Goal: Transaction & Acquisition: Book appointment/travel/reservation

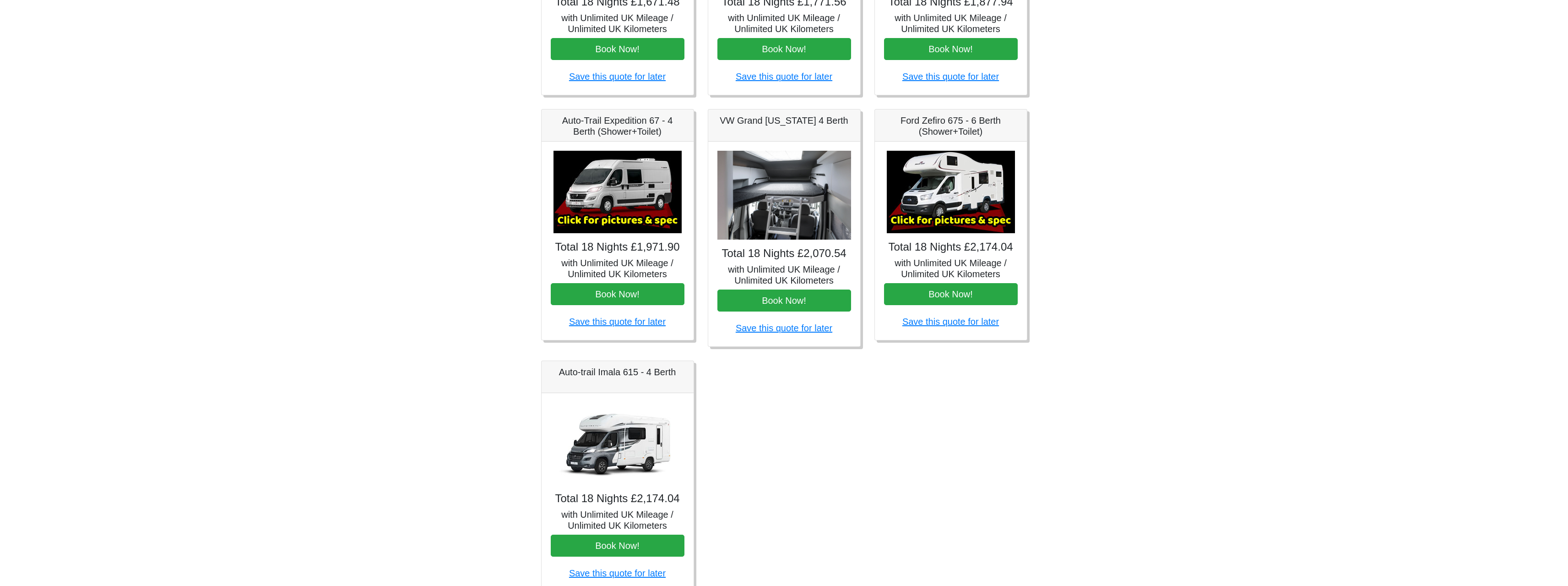
scroll to position [283, 0]
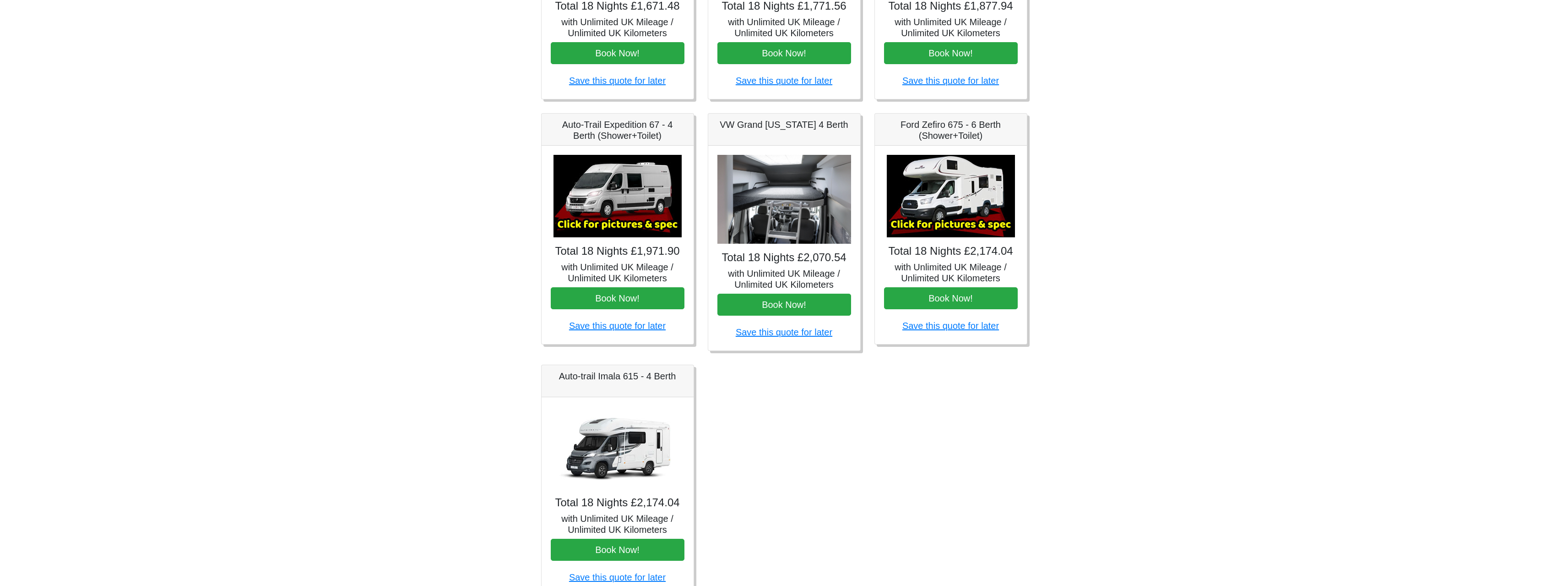
click at [985, 196] on img at bounding box center [951, 196] width 128 height 83
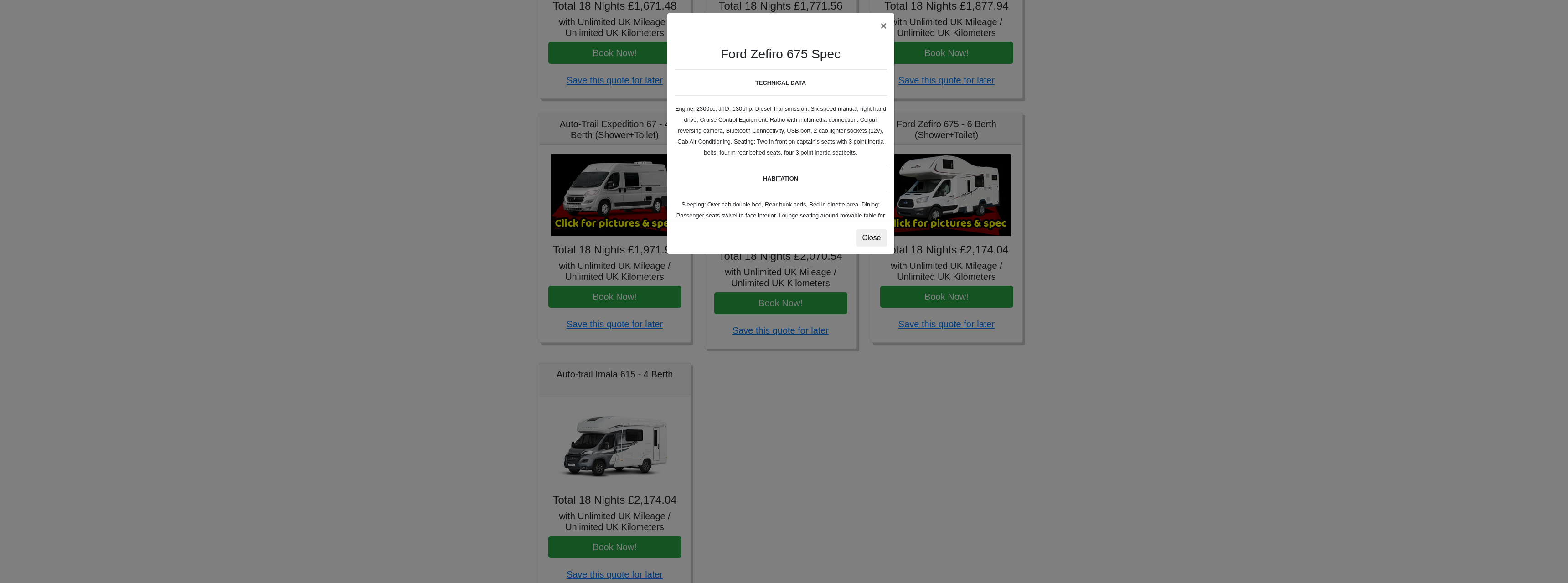
click at [1224, 233] on div "× Ford Zefiro 675 Spec TECHNICAL DATA Engine: 2300cc, JTD, 130bhp. Diesel Trans…" at bounding box center [784, 292] width 1568 height 583
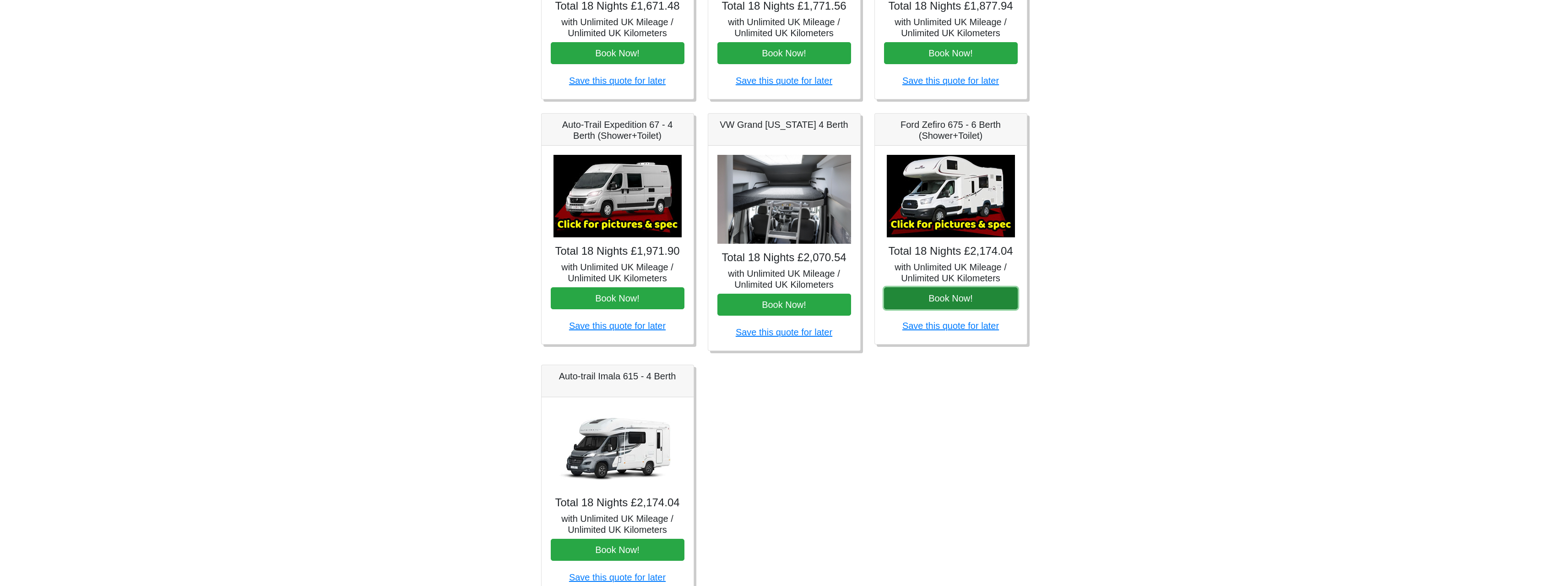
click at [984, 297] on button "Book Now!" at bounding box center [951, 299] width 134 height 22
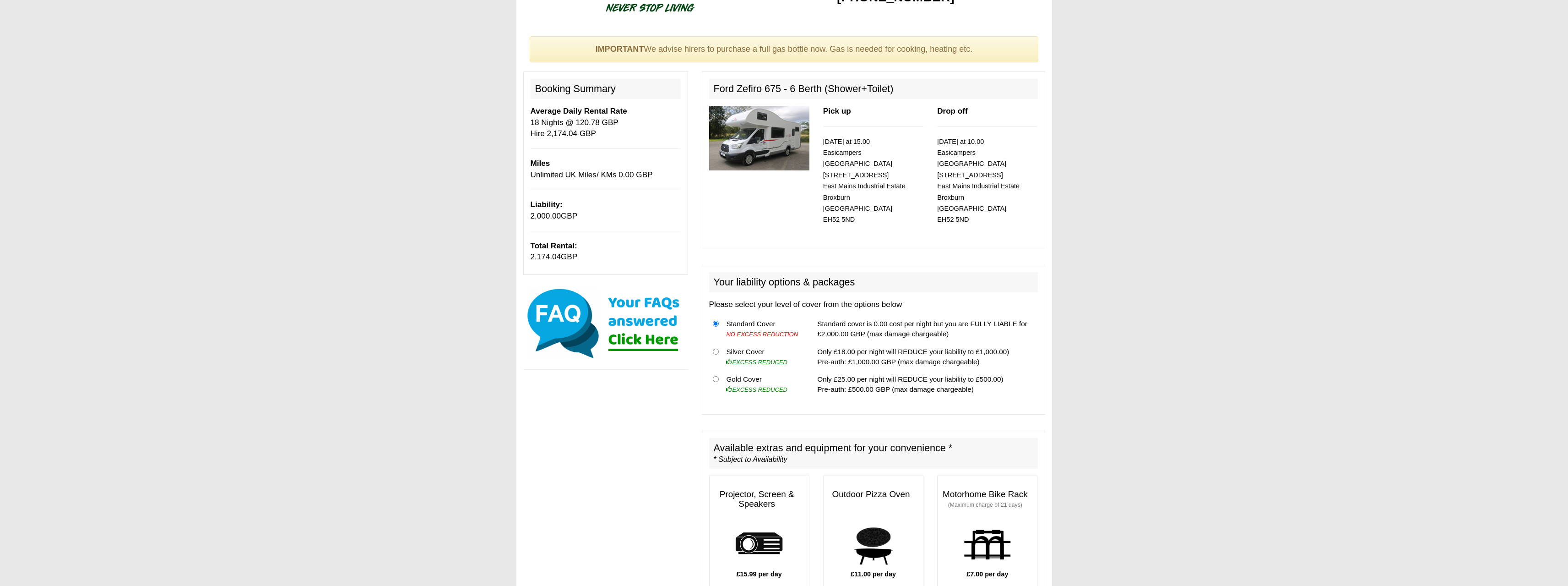
scroll to position [184, 0]
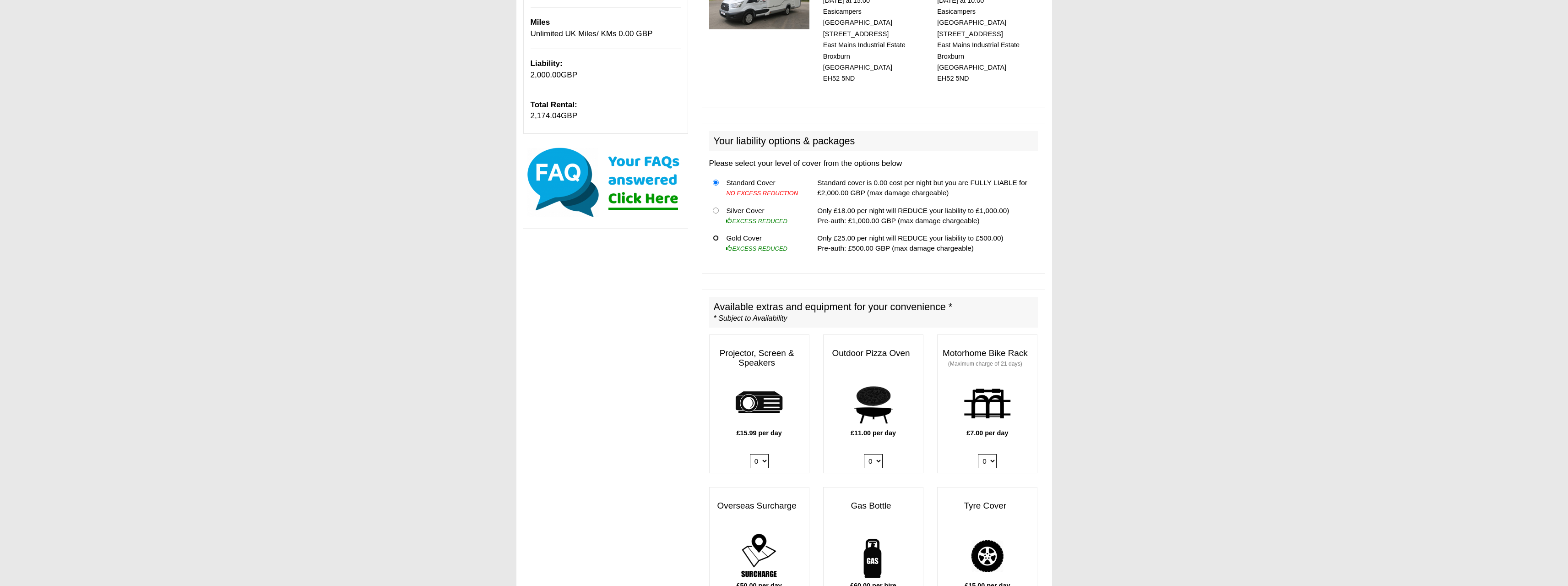
click at [716, 235] on input "radio" at bounding box center [716, 238] width 6 height 6
radio input "true"
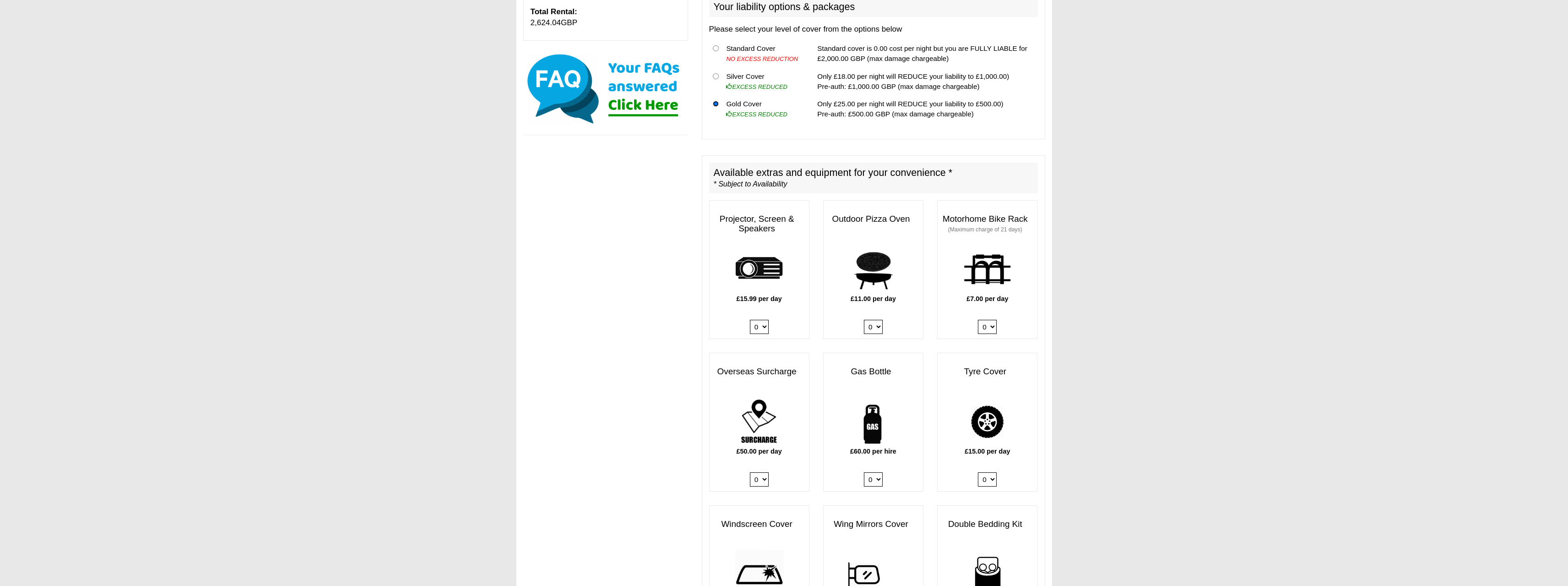
scroll to position [321, 0]
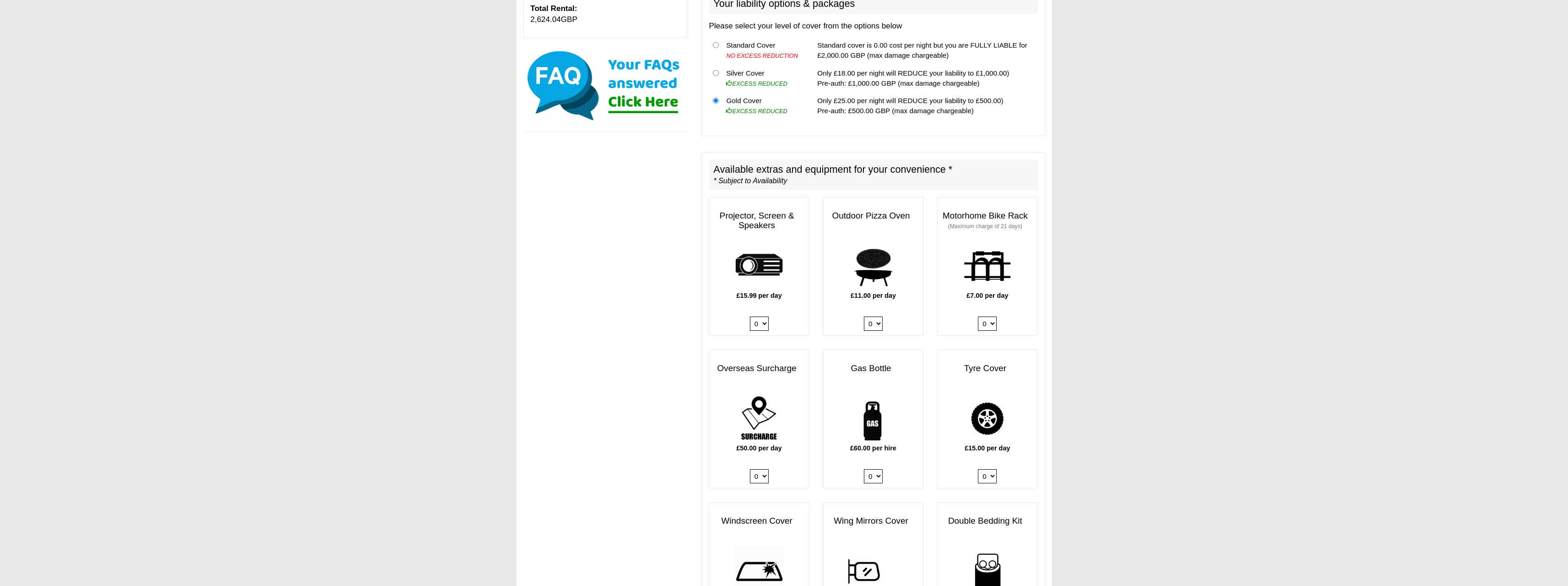
click at [876, 469] on select "0 1" at bounding box center [873, 476] width 19 height 14
select select "Gas Bottle x QTY 1 @ 60.00 GBP per hire."
click at [864, 469] on select "0 1" at bounding box center [873, 476] width 19 height 14
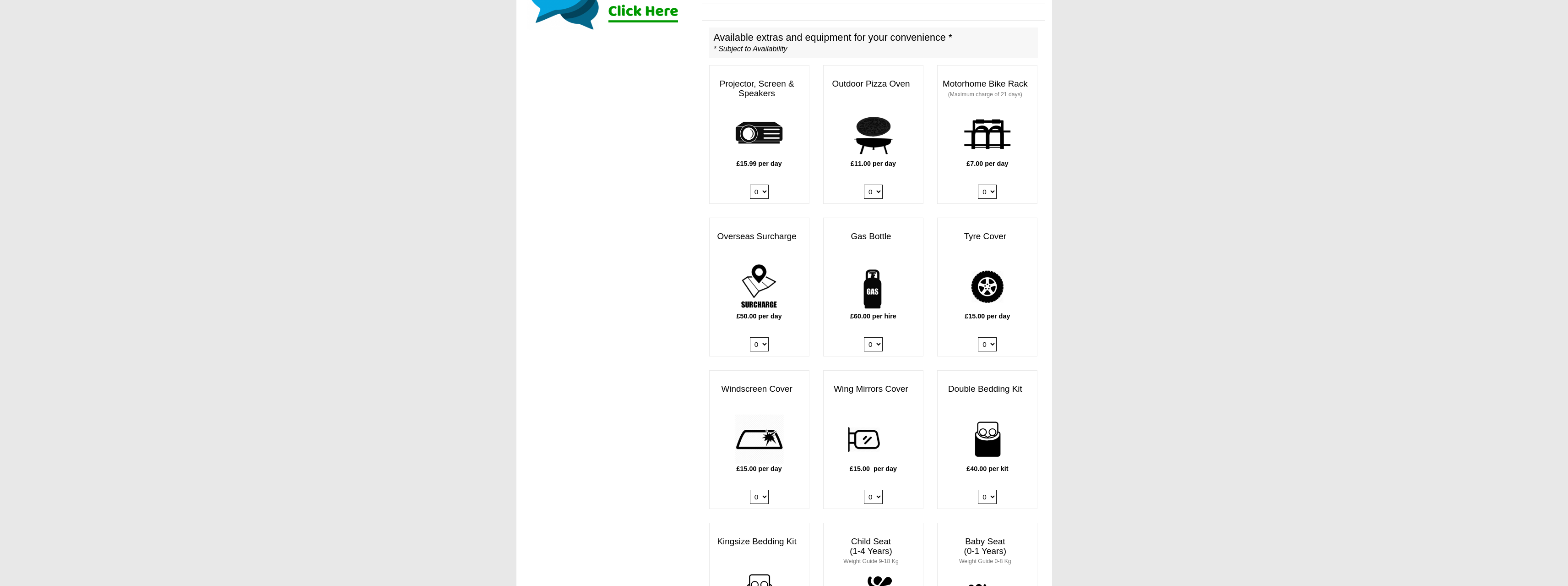
scroll to position [453, 0]
click at [988, 336] on select "0 1" at bounding box center [987, 343] width 19 height 14
click at [1058, 277] on body "[DATE] ------- 2026 ------- Sorry, you dont qualify :( CENTRAL RESERVATIONS FOR…" at bounding box center [784, 522] width 1568 height 1951
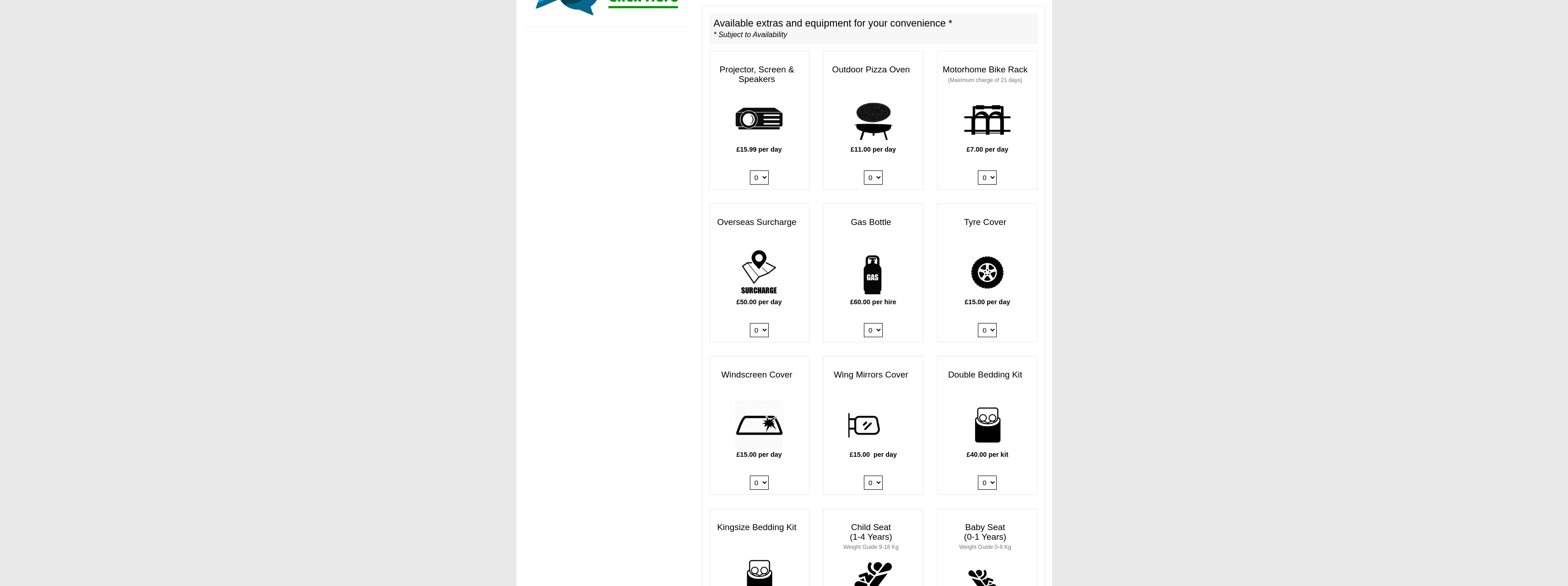
scroll to position [637, 0]
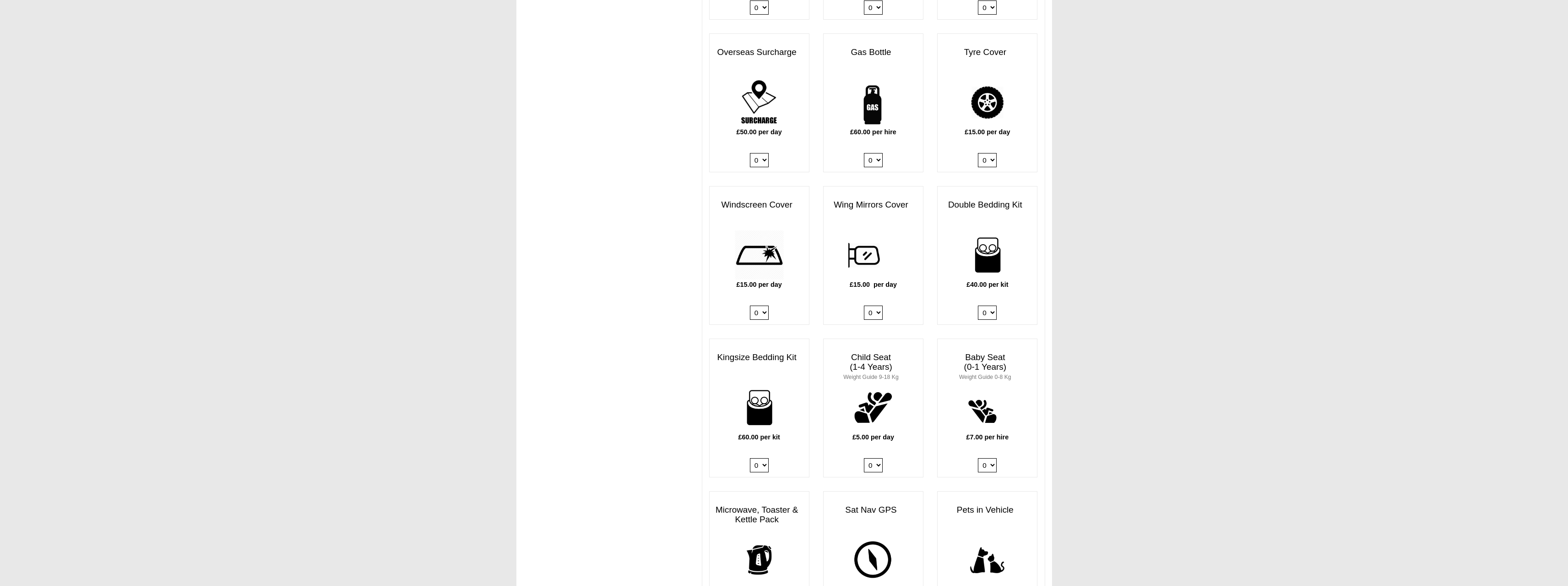
click at [765, 458] on select "0 1 2 3 4" at bounding box center [759, 465] width 19 height 14
select select "Kingsize Bedding Kit x QTY 2 @ 60.00 GBP per kit."
click at [750, 458] on select "0 1 2 3 4" at bounding box center [759, 465] width 19 height 14
click at [878, 458] on select "0 1 2 3 4" at bounding box center [873, 465] width 19 height 14
select select "Child Seat (1-4 Years) x QTY 2 @ 5.00 GBP each."
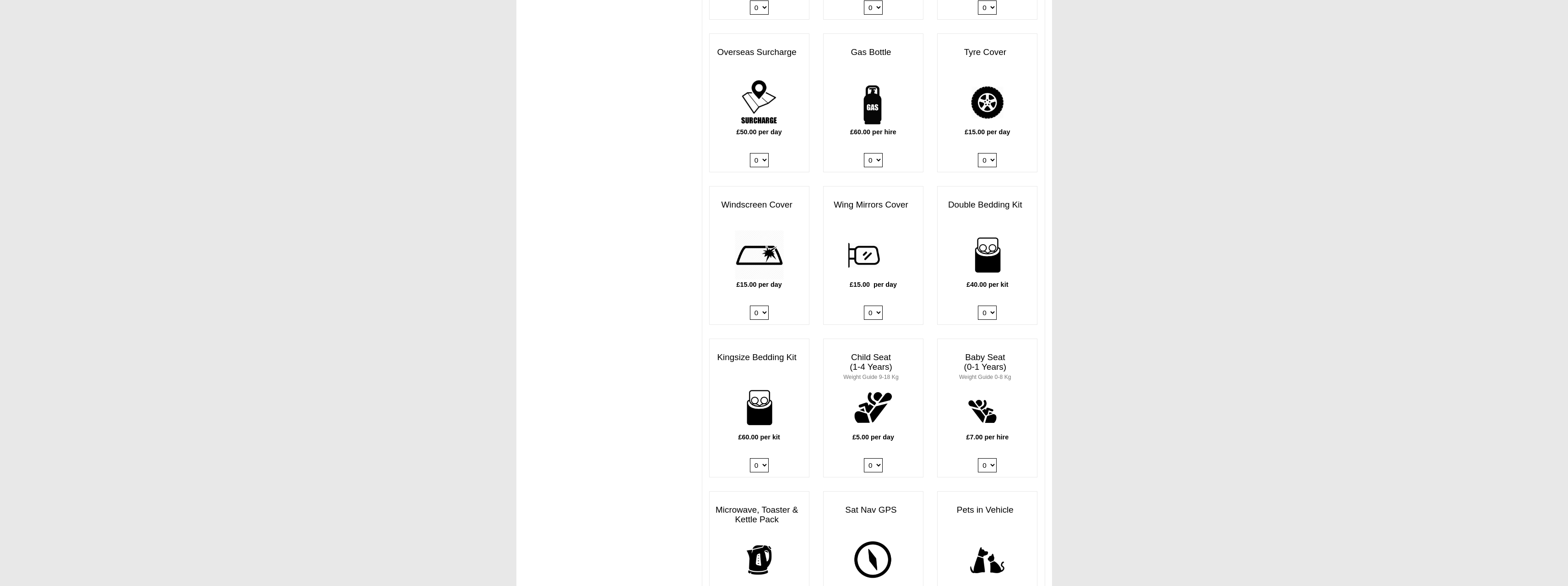
click at [864, 458] on select "0 1 2 3 4" at bounding box center [873, 465] width 19 height 14
click at [1164, 412] on body "[DATE] ------- 2026 ------- Sorry, you dont qualify :( CENTRAL RESERVATIONS FOR…" at bounding box center [784, 338] width 1568 height 1951
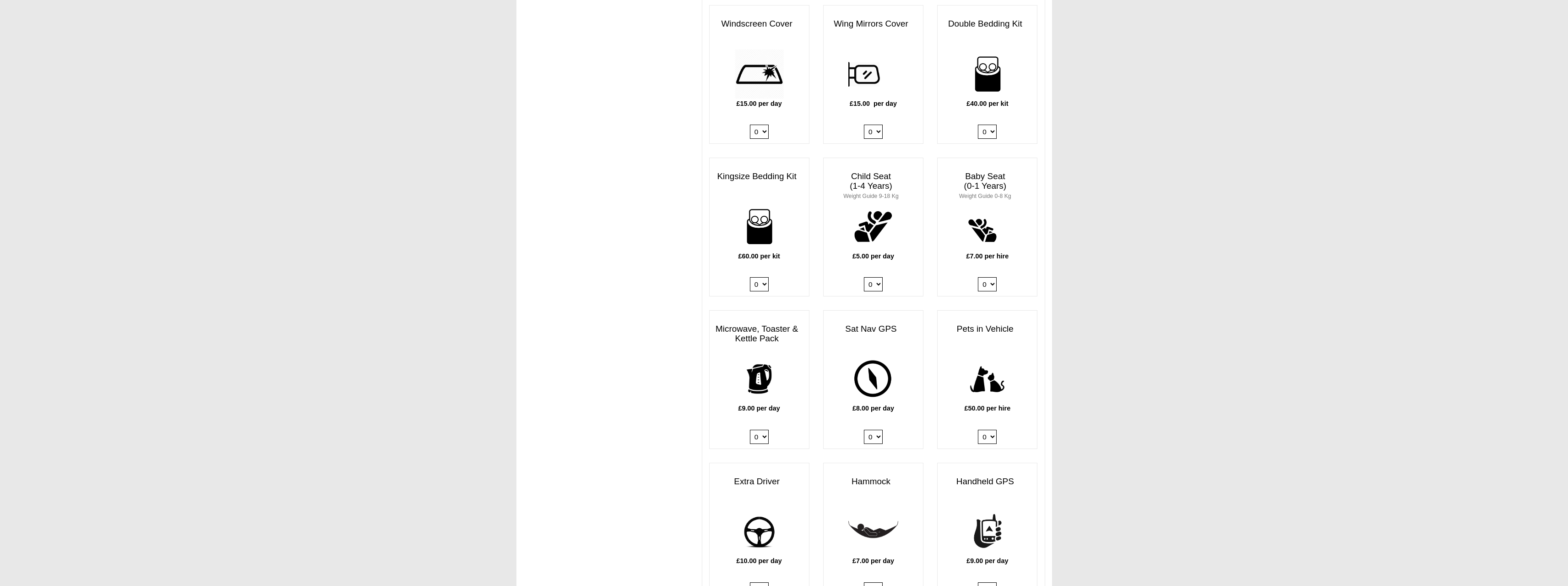
scroll to position [820, 0]
click at [994, 122] on select "0 1 2 3 4" at bounding box center [987, 129] width 19 height 14
select select "Double Bedding Kit x QTY 2 @ 40.00 GBP per kit."
click at [978, 122] on select "0 1 2 3 4" at bounding box center [987, 129] width 19 height 14
click at [757, 275] on select "0 1 2 3 4" at bounding box center [759, 281] width 19 height 14
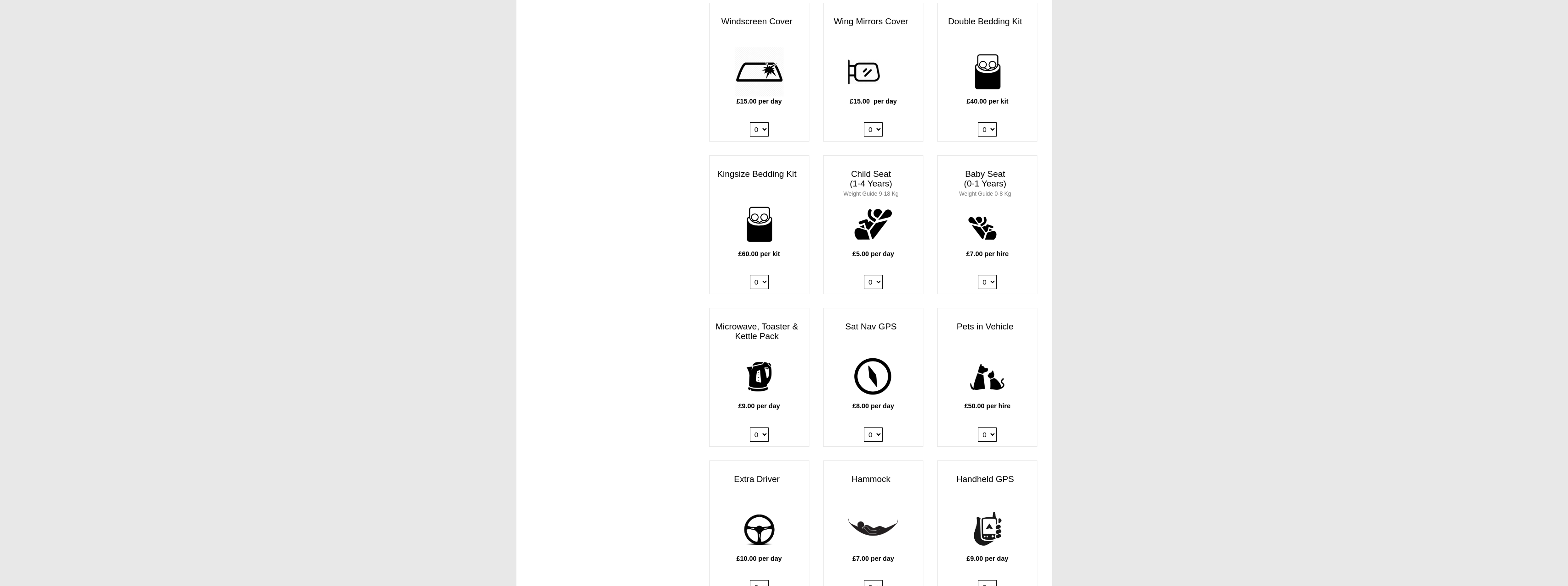
click at [750, 275] on select "0 1 2 3 4" at bounding box center [759, 281] width 19 height 14
click at [771, 273] on div "£60.00 per kit 0 1 2 3 4" at bounding box center [759, 247] width 99 height 94
click at [764, 275] on select "0 1 2 3 4" at bounding box center [759, 281] width 19 height 14
select select "Kingsize Bedding Kit x QTY 1 @ 60.00 GBP per kit."
click at [750, 275] on select "0 1 2 3 4" at bounding box center [759, 281] width 19 height 14
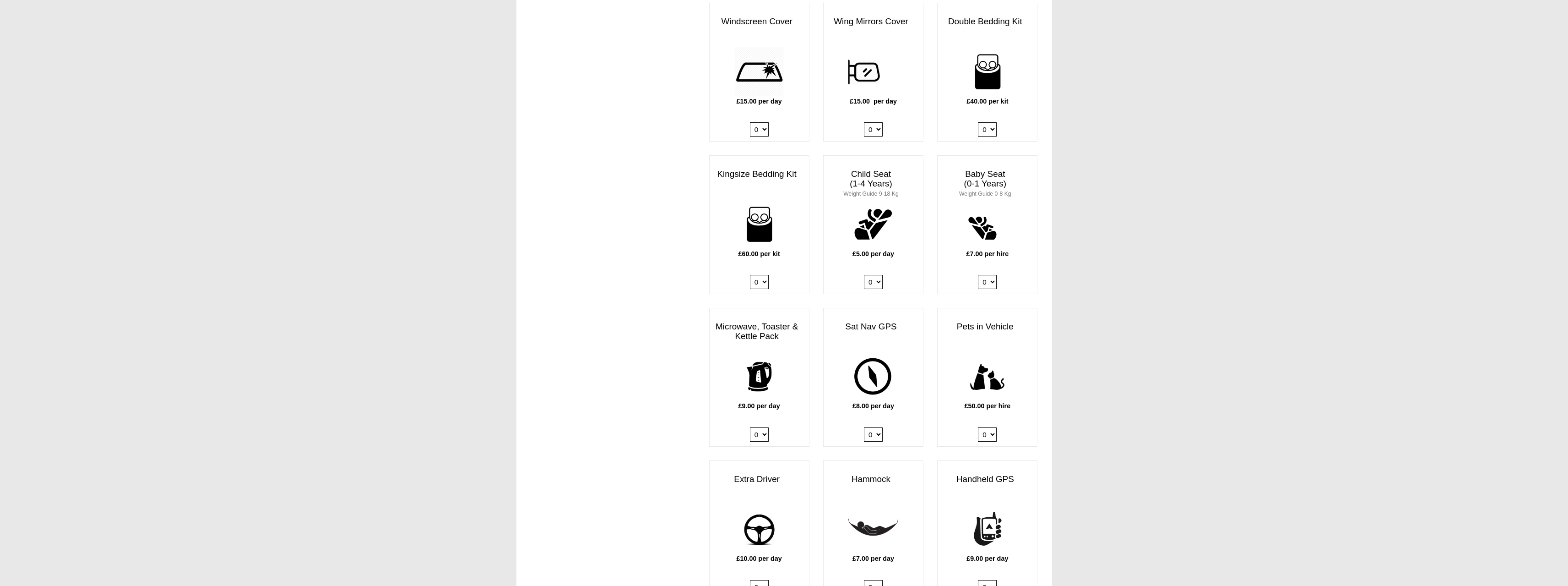
click at [989, 122] on select "0 1 2 3 4" at bounding box center [987, 129] width 19 height 14
click at [978, 122] on select "0 1 2 3 4" at bounding box center [987, 129] width 19 height 14
click at [986, 122] on select "0 1 2 3 4" at bounding box center [987, 129] width 19 height 14
select select "Double Bedding Kit x QTY 1 @ 40.00 GBP per kit."
click at [978, 122] on select "0 1 2 3 4" at bounding box center [987, 129] width 19 height 14
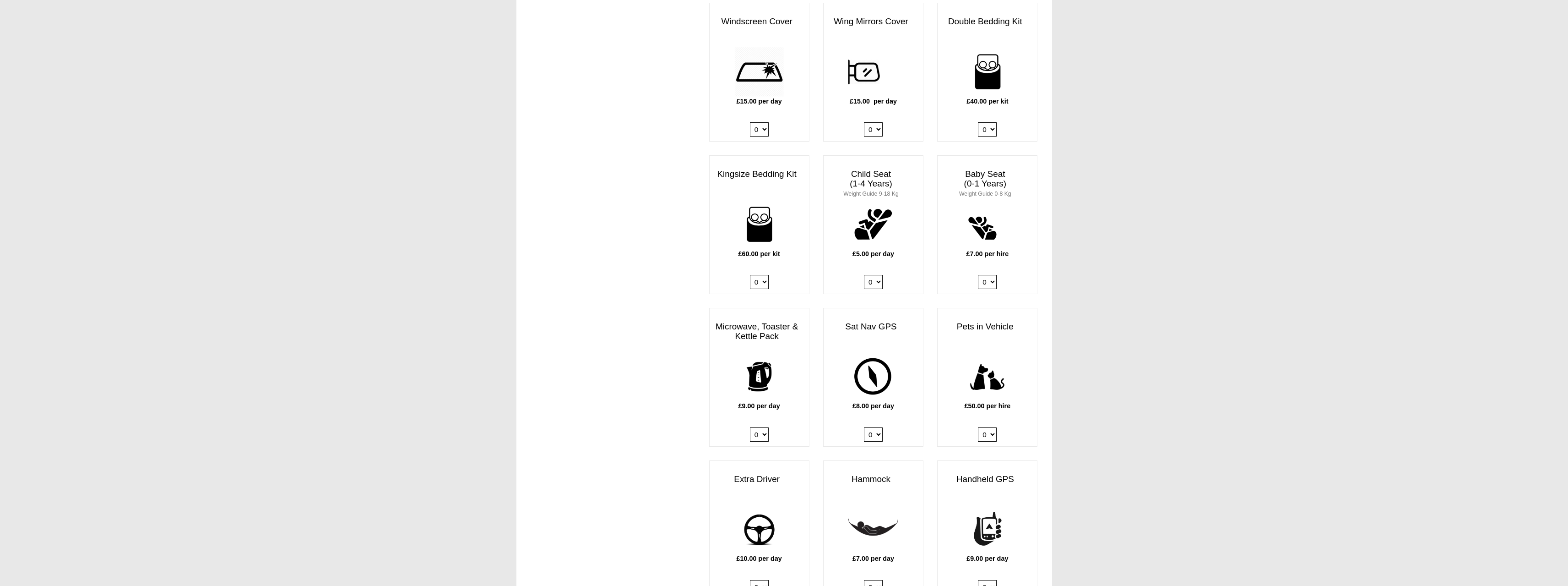
click at [1122, 203] on body "[DATE] ------- 2026 ------- Sorry, you dont qualify :( CENTRAL RESERVATIONS FOR…" at bounding box center [784, 155] width 1568 height 1951
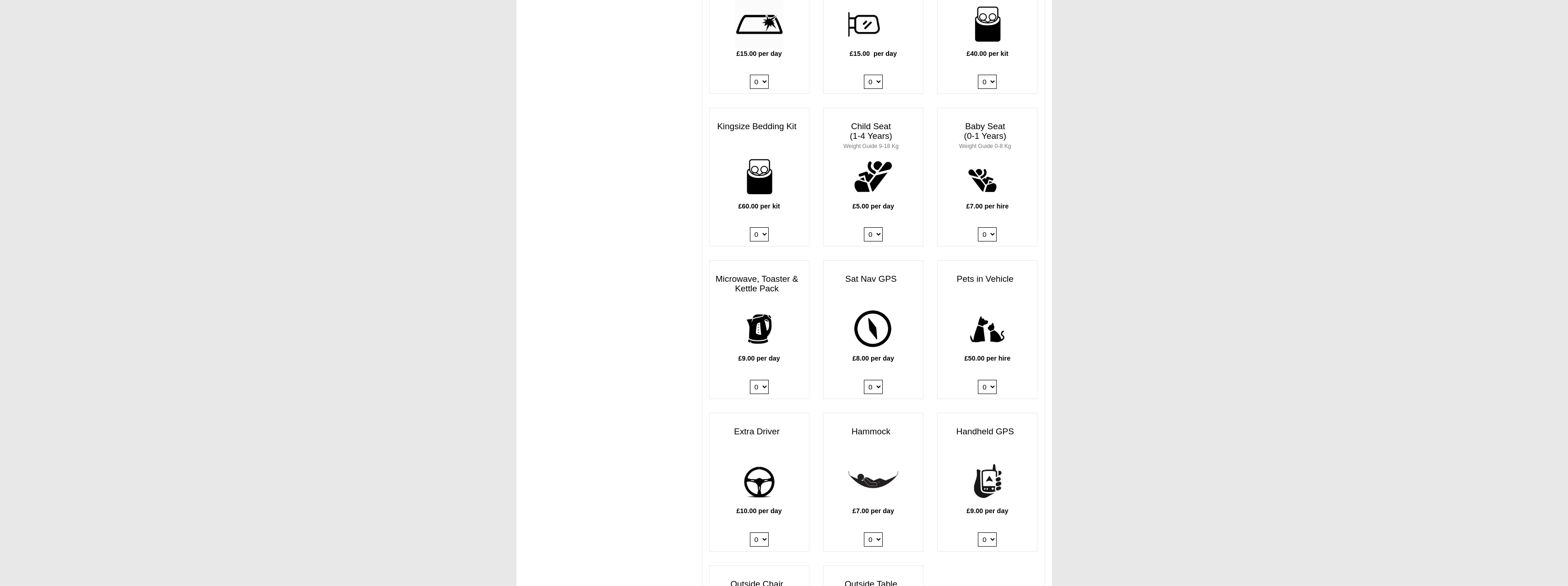
scroll to position [1003, 0]
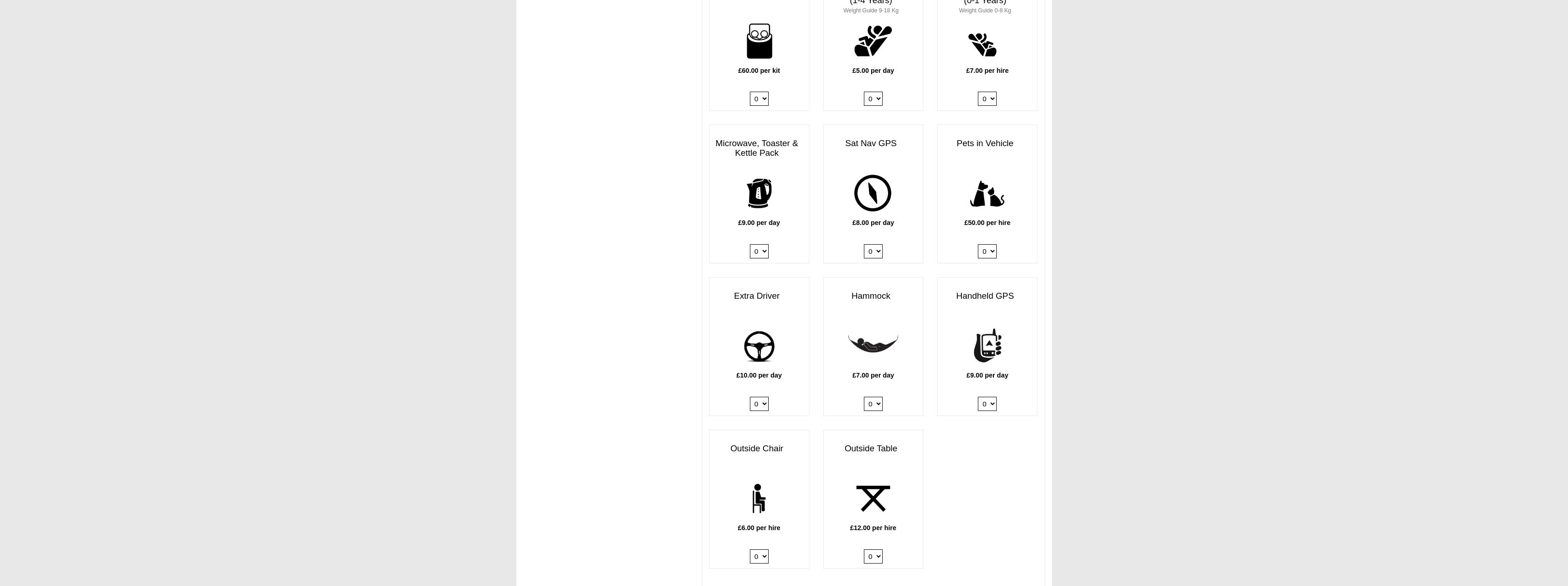
click at [877, 249] on select "0 1" at bounding box center [873, 251] width 19 height 14
select select "Sat Nav GPS x QTY 1 @ 8.00 GBP per day."
click at [864, 244] on select "0 1" at bounding box center [873, 251] width 19 height 14
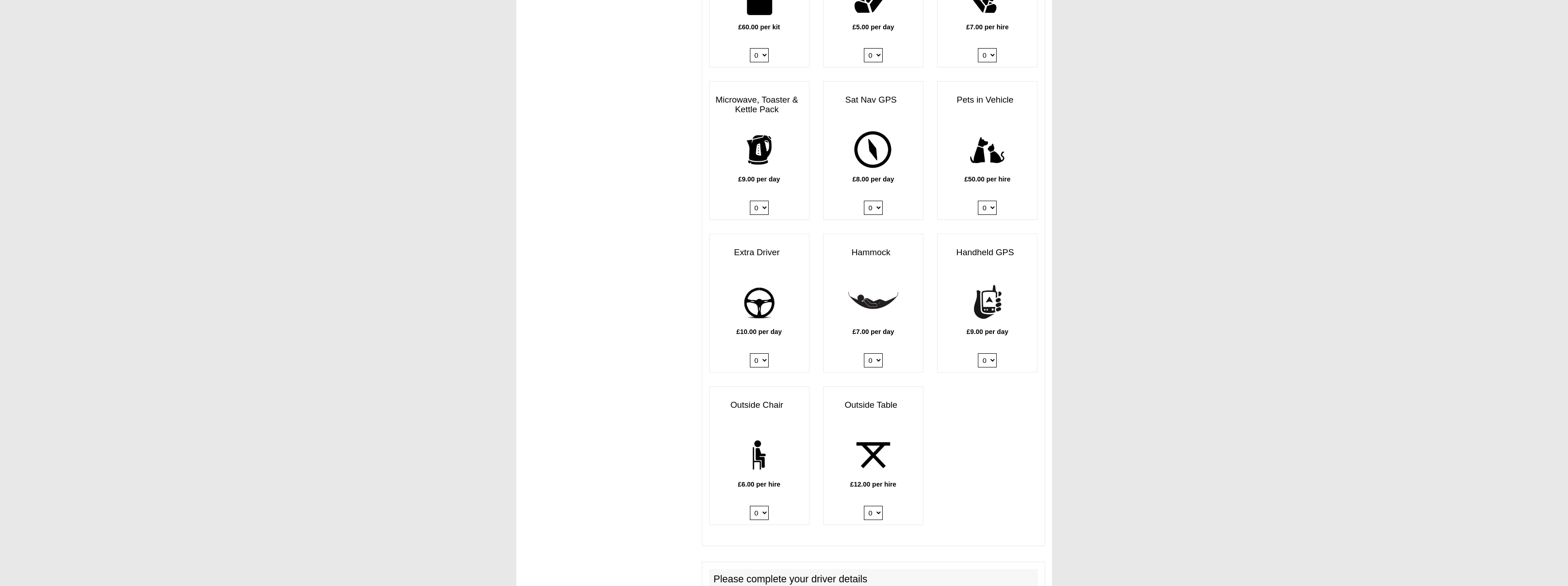
scroll to position [1049, 0]
click at [877, 503] on select "0 1 2" at bounding box center [873, 510] width 19 height 14
select select "Outside Table x QTY 1 @ 12.00 GBP per hire."
click at [864, 503] on select "0 1 2" at bounding box center [873, 510] width 19 height 14
click at [757, 503] on select "0 1 2 3 4 5 6" at bounding box center [759, 510] width 19 height 14
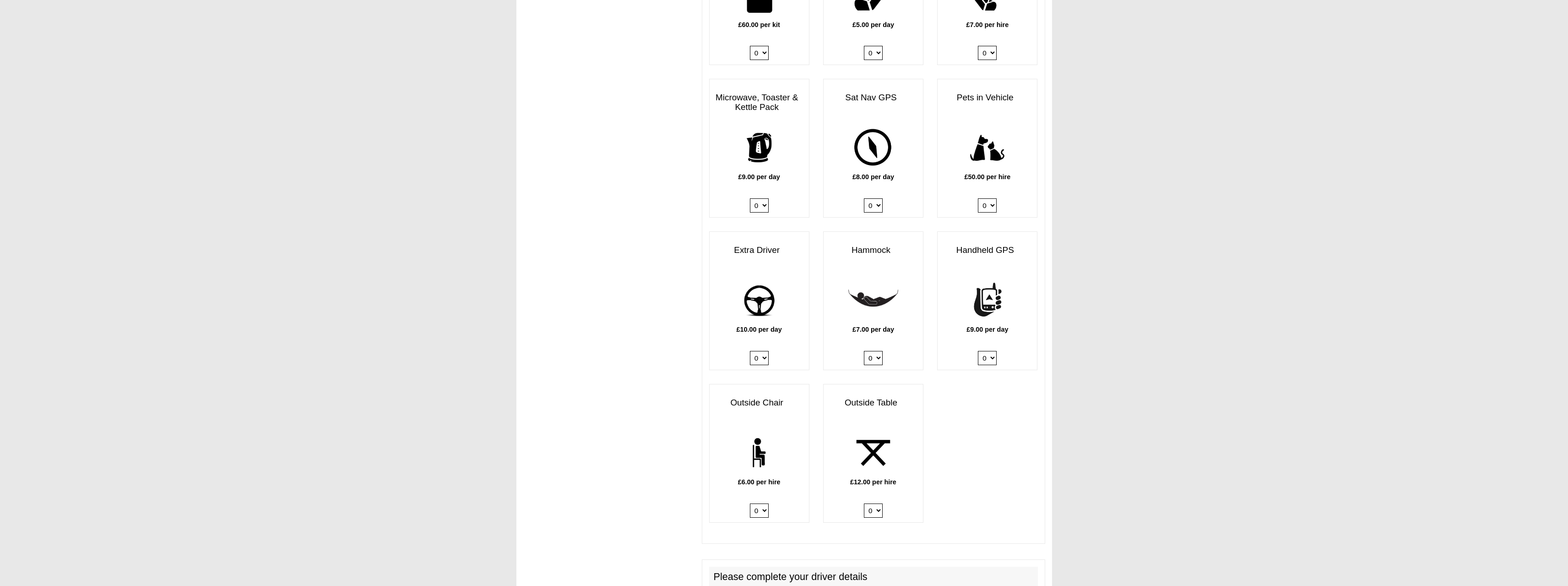
click at [1040, 413] on div "Projector, Screen & Speakers £15.99 per day 0 1 Outdoor Pizza Oven £11.00 per d…" at bounding box center [874, 2] width 342 height 1068
click at [760, 505] on select "0 1 2 3 4 5 6" at bounding box center [759, 510] width 19 height 14
select select "Outside Chair x QTY 4 @ 6.00 GBP per hire."
click at [750, 503] on select "0 1 2 3 4 5 6" at bounding box center [759, 510] width 19 height 14
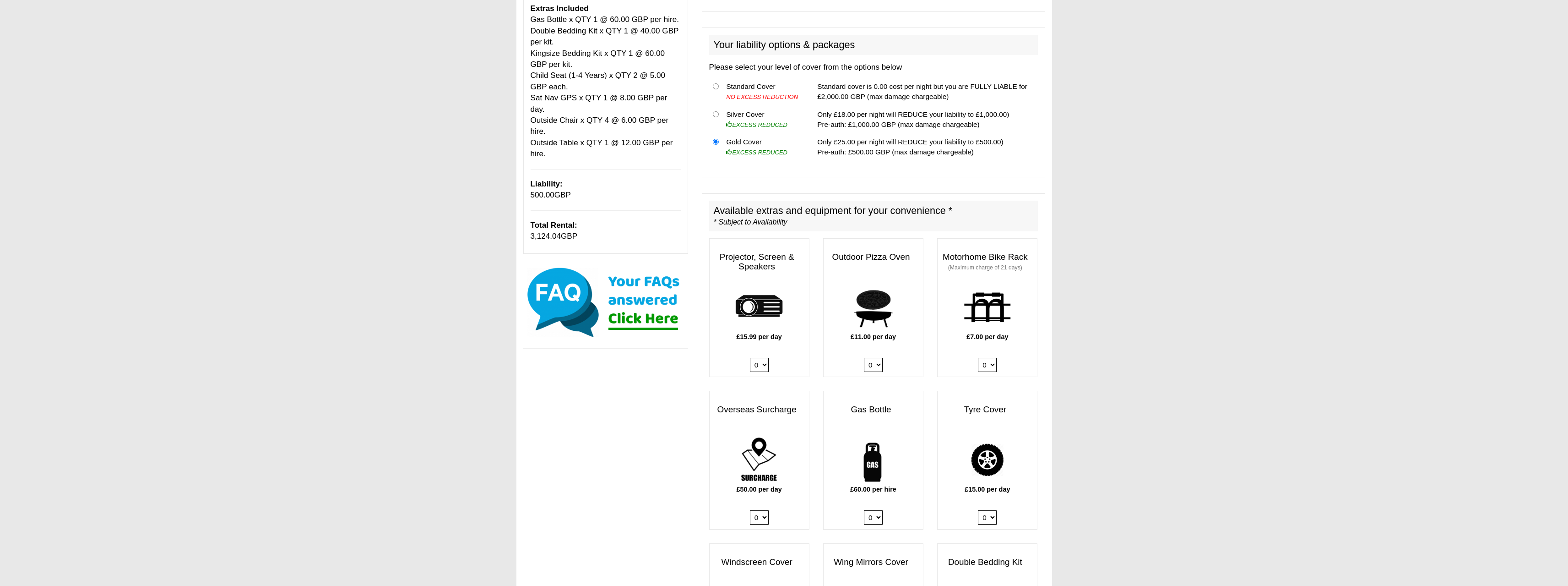
scroll to position [0, 0]
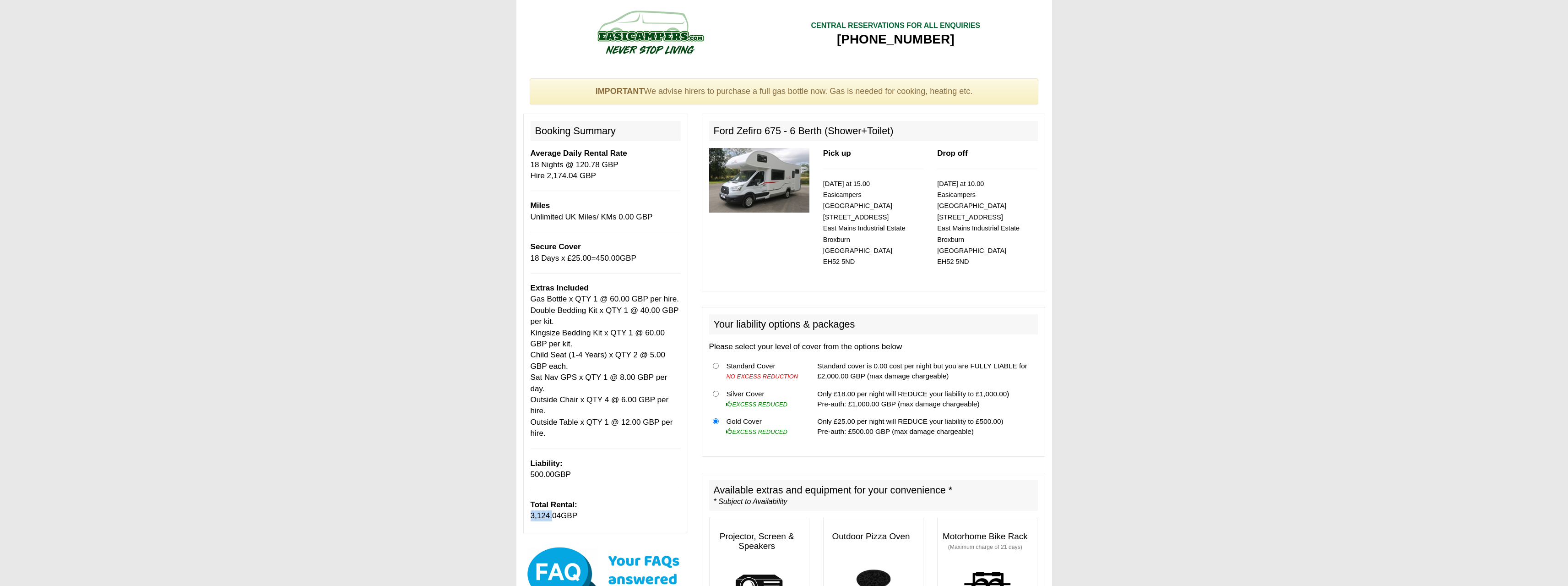
drag, startPoint x: 553, startPoint y: 505, endPoint x: 522, endPoint y: 502, distance: 31.1
click at [522, 502] on div "Booking Summary Average Daily Rental Rate 18 Nights @ 120.78 GBP Hire 2,174.04 …" at bounding box center [606, 376] width 179 height 524
click at [547, 511] on span "3,124.04" at bounding box center [546, 516] width 31 height 9
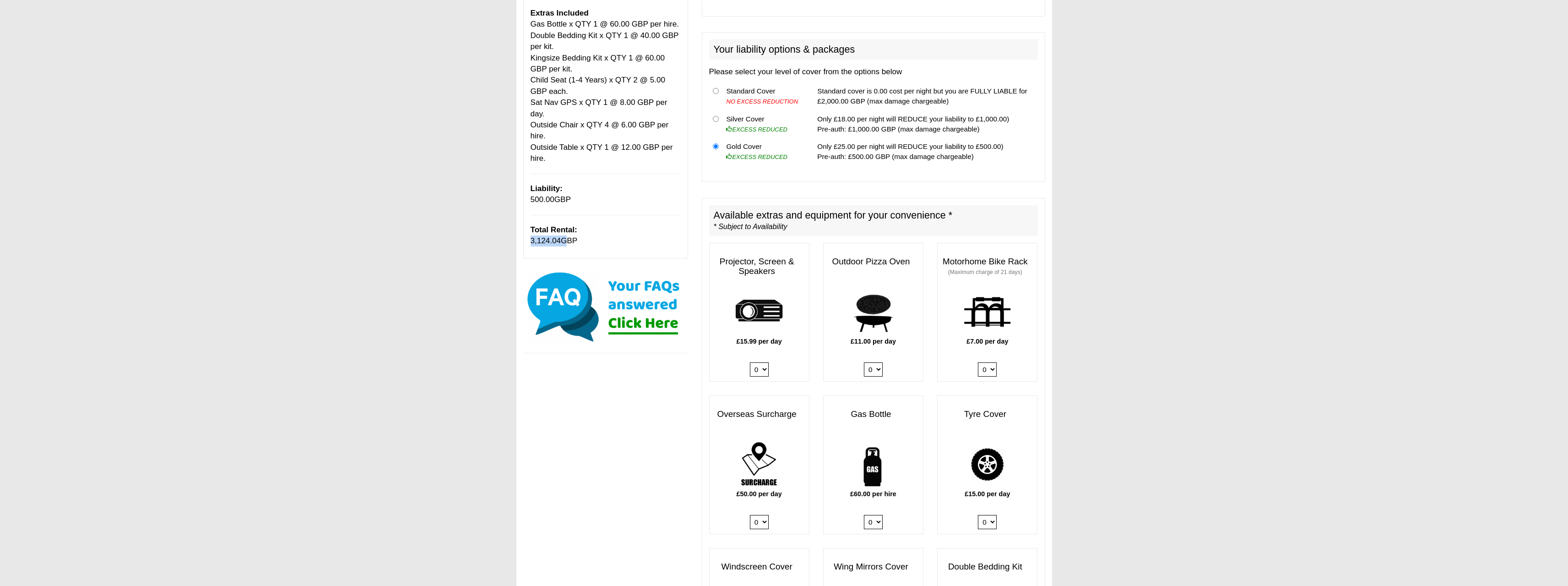
scroll to position [550, 0]
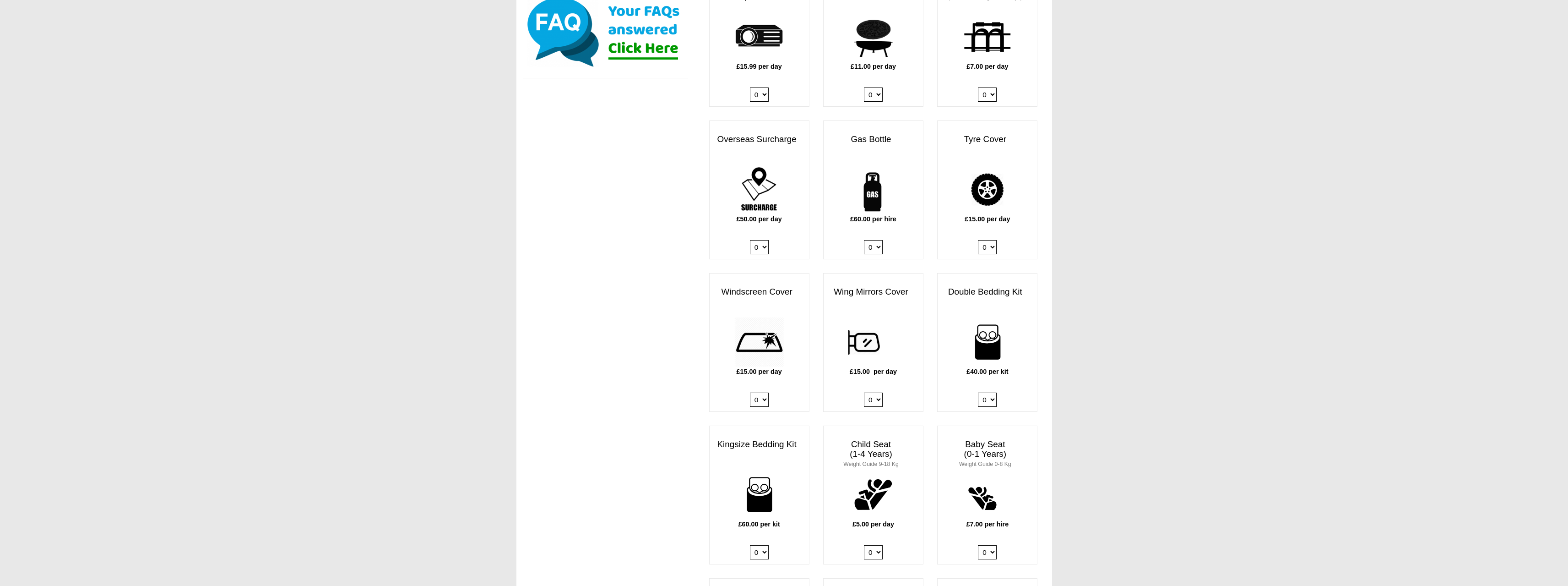
click at [763, 393] on select "0 1" at bounding box center [759, 399] width 19 height 14
select select "Windscreen Cover @ 15.00 GBP per day."
click at [750, 393] on select "0 1" at bounding box center [759, 399] width 19 height 14
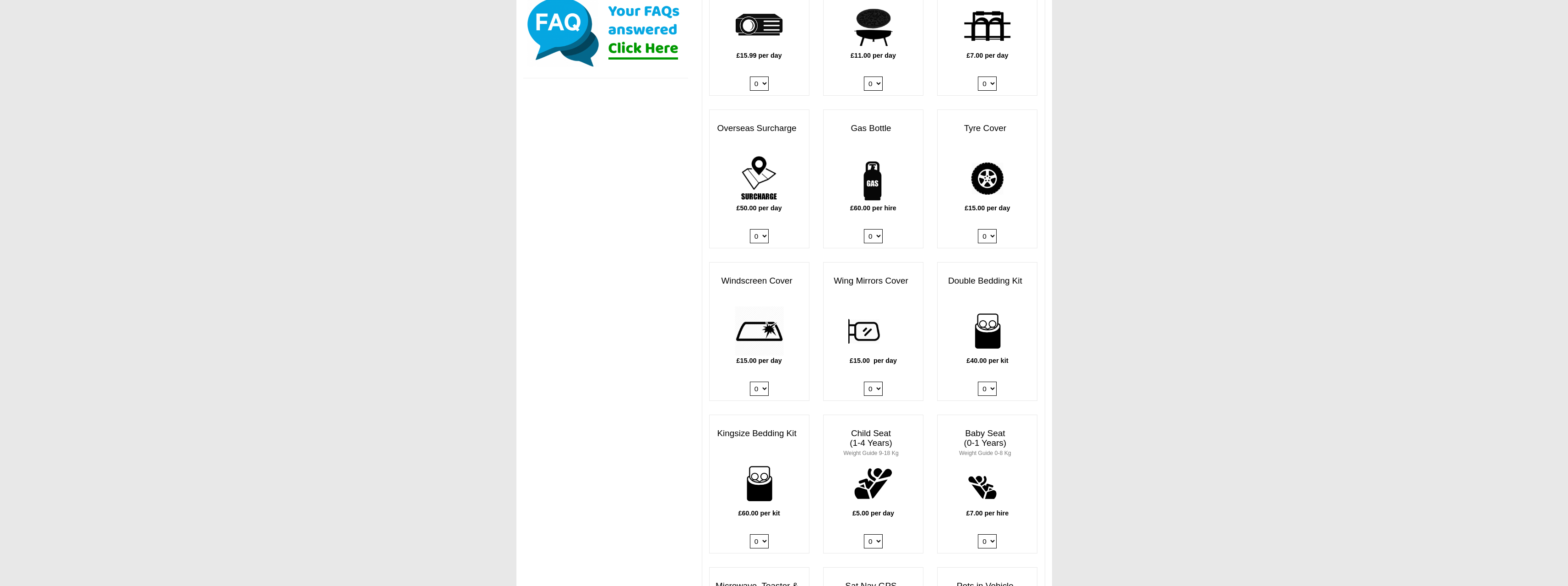
click at [880, 382] on select "0 1" at bounding box center [873, 388] width 19 height 14
click at [1001, 262] on div "Double Bedding Kit £40.00 per kit 0 1 2 3 4" at bounding box center [987, 331] width 100 height 139
click at [997, 224] on div "£15.00 per day 0 1" at bounding box center [987, 201] width 99 height 94
click at [990, 229] on select "0 1" at bounding box center [987, 236] width 19 height 14
click at [983, 262] on div "Double Bedding Kit £40.00 per kit 0 1 2 3 4" at bounding box center [987, 331] width 100 height 139
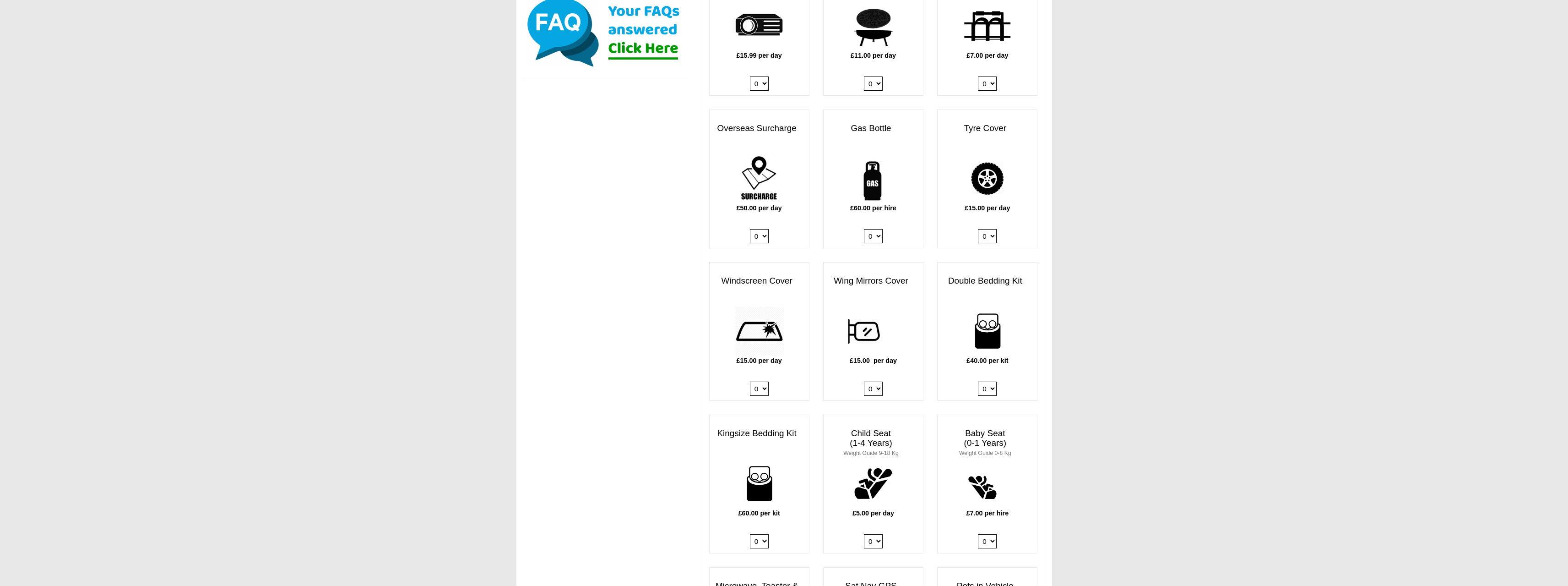
click at [983, 229] on select "0 1" at bounding box center [987, 236] width 19 height 14
select select "Tyre Cover @ 15.00 GBP per day."
click at [978, 229] on select "0 1" at bounding box center [987, 236] width 19 height 14
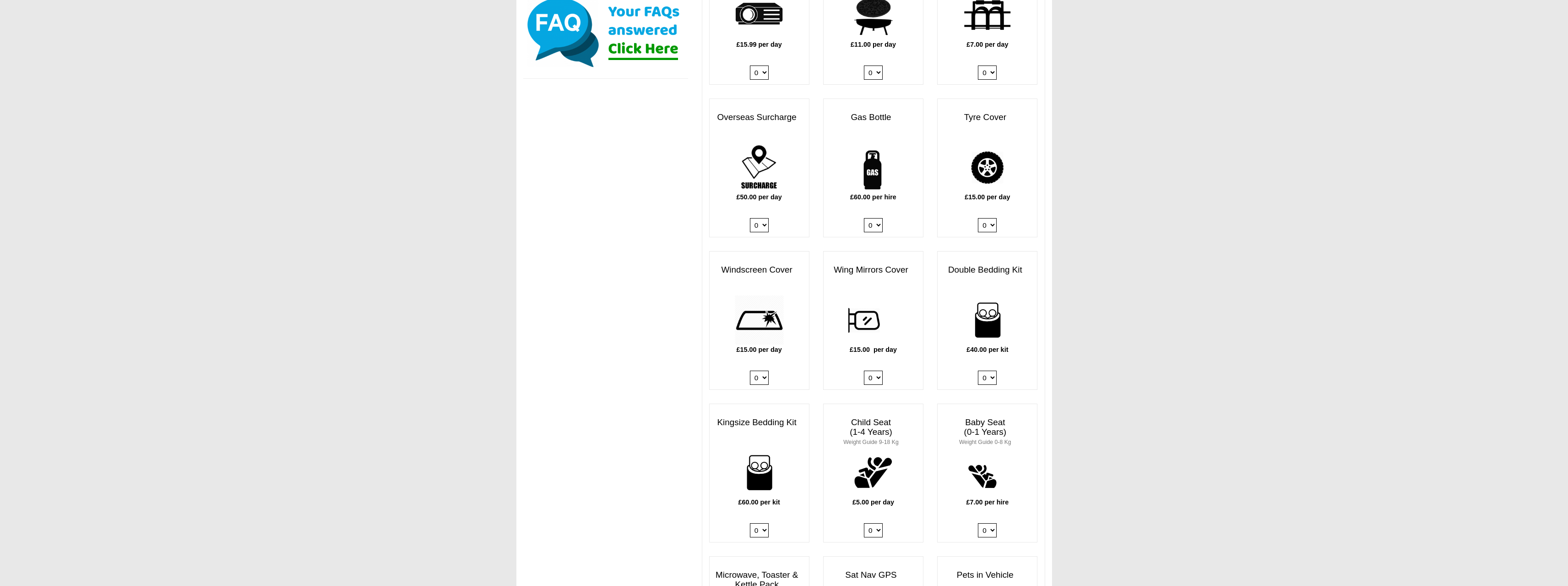
click at [1110, 260] on body "[DATE] ------- 2026 ------- Sorry, you dont qualify :( CENTRAL RESERVATIONS FOR…" at bounding box center [784, 403] width 1568 height 1951
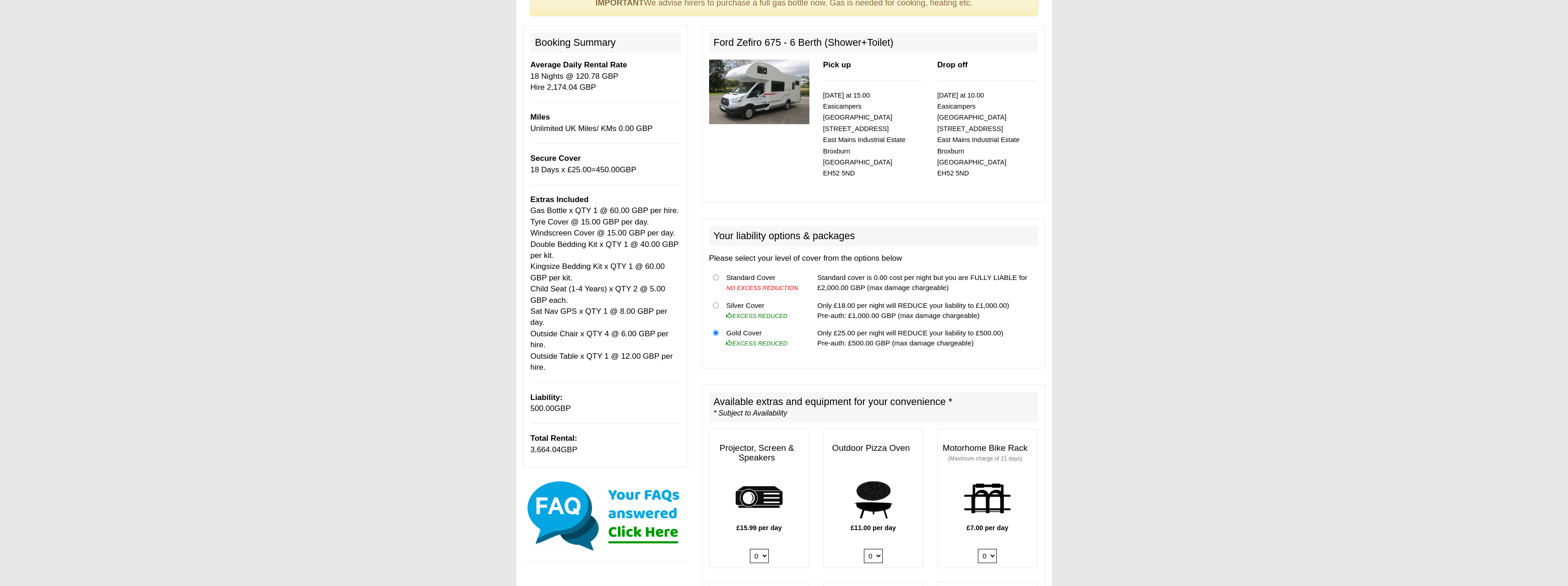
scroll to position [160, 0]
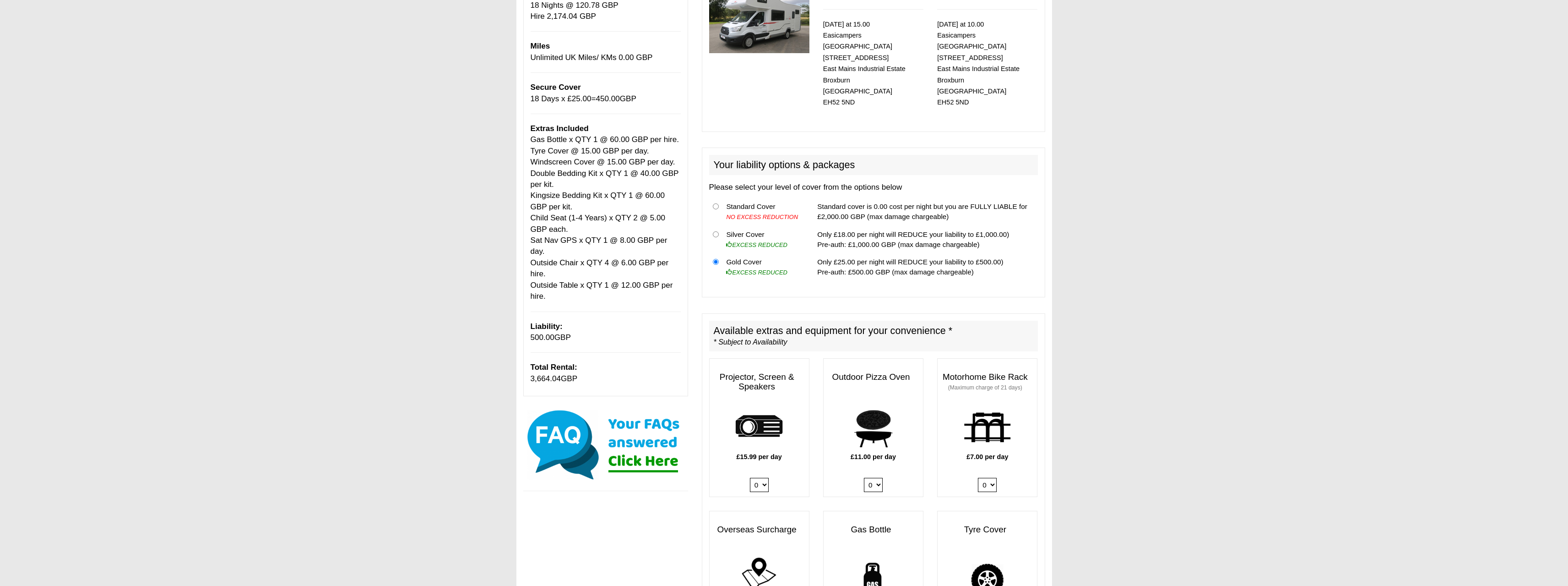
click at [549, 374] on span "3,664.04" at bounding box center [546, 379] width 31 height 9
click at [551, 374] on span "3,664.04" at bounding box center [546, 379] width 31 height 9
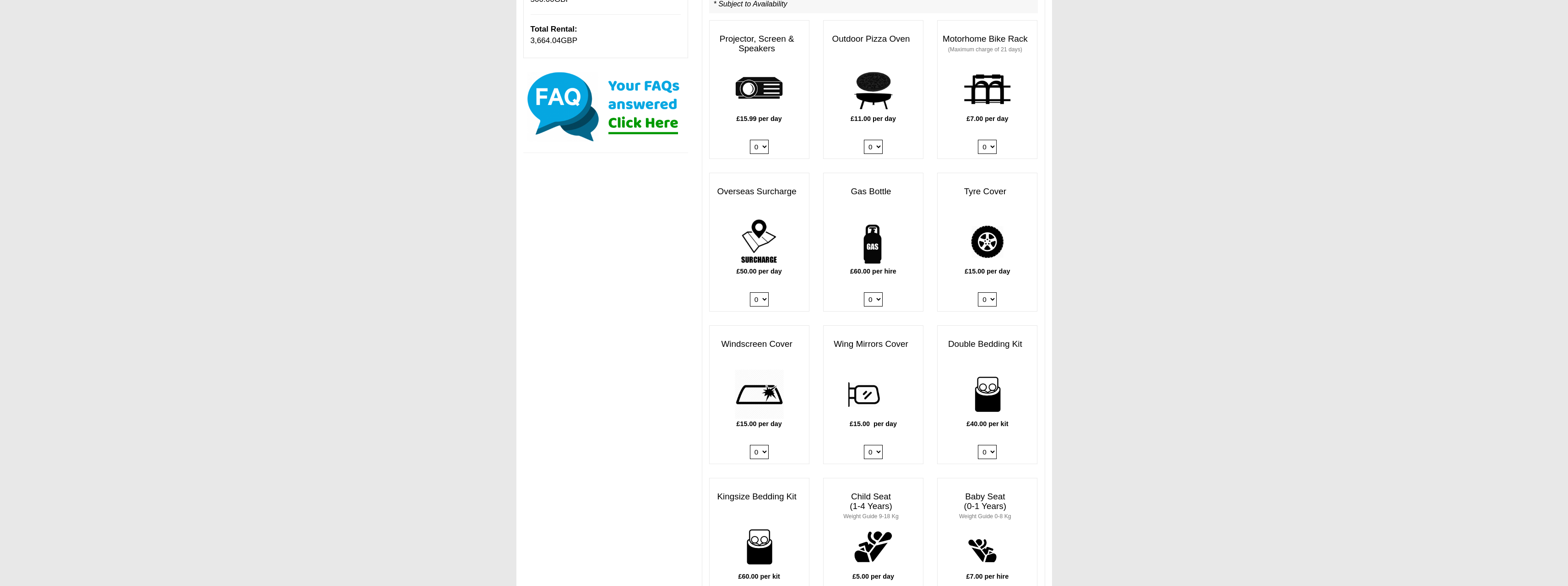
scroll to position [526, 0]
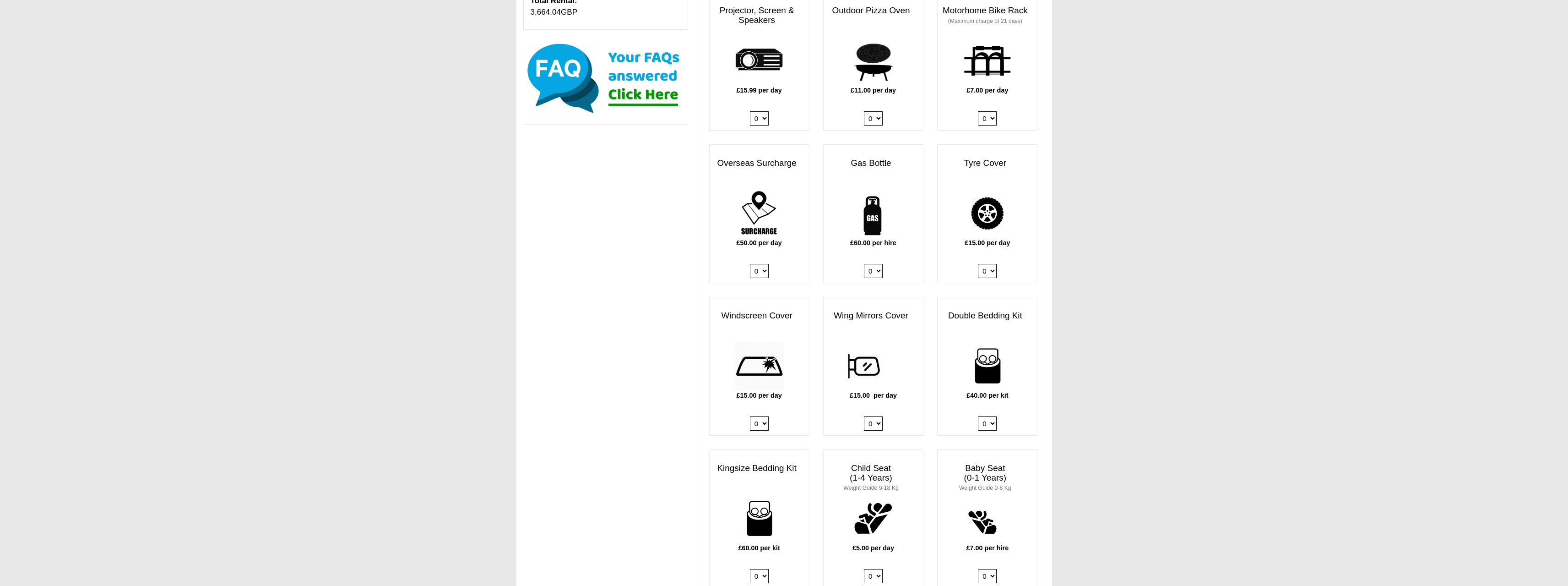
click at [990, 264] on select "0 1" at bounding box center [987, 270] width 19 height 14
select select
click at [978, 264] on select "0 1" at bounding box center [987, 270] width 19 height 14
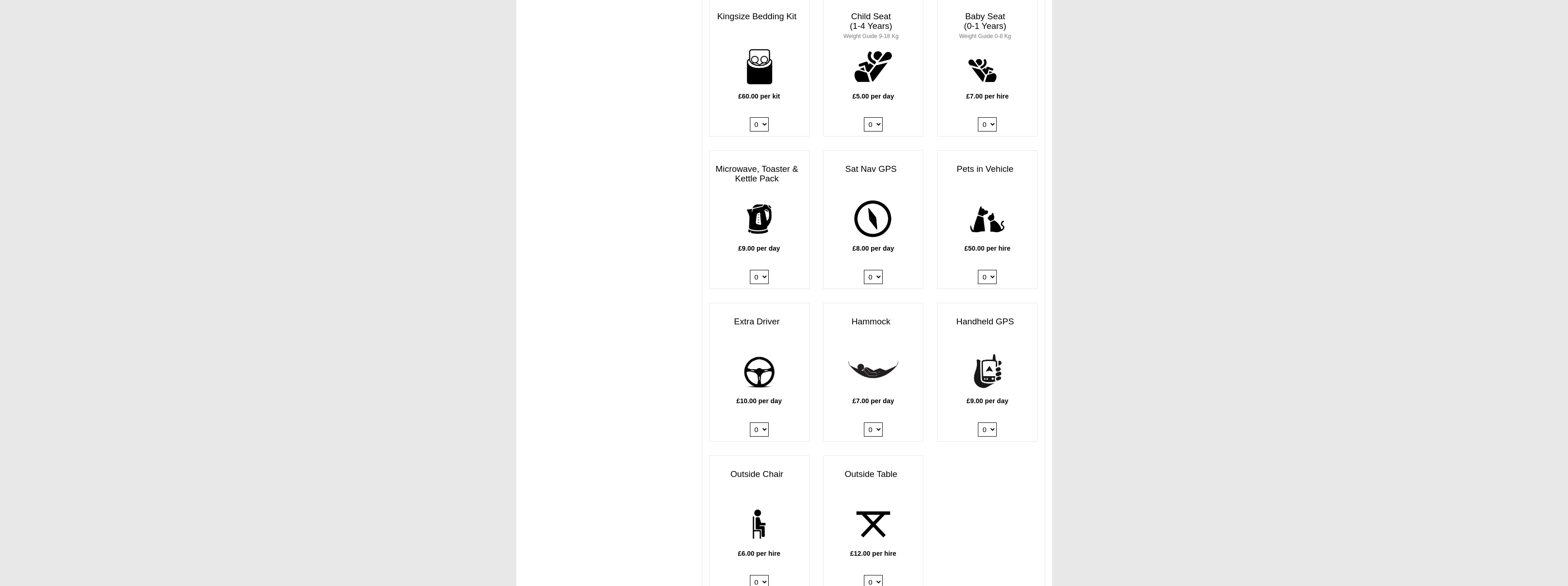
scroll to position [1018, 0]
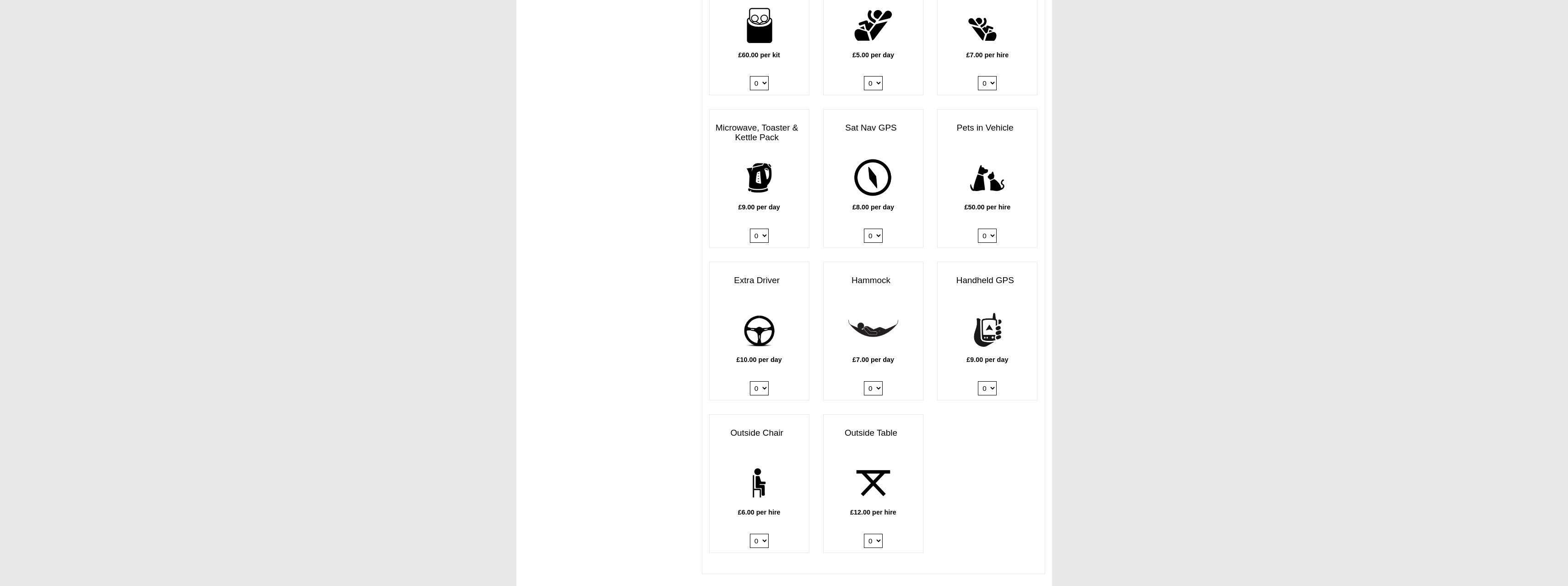
click at [763, 381] on select "0 1" at bounding box center [759, 388] width 19 height 14
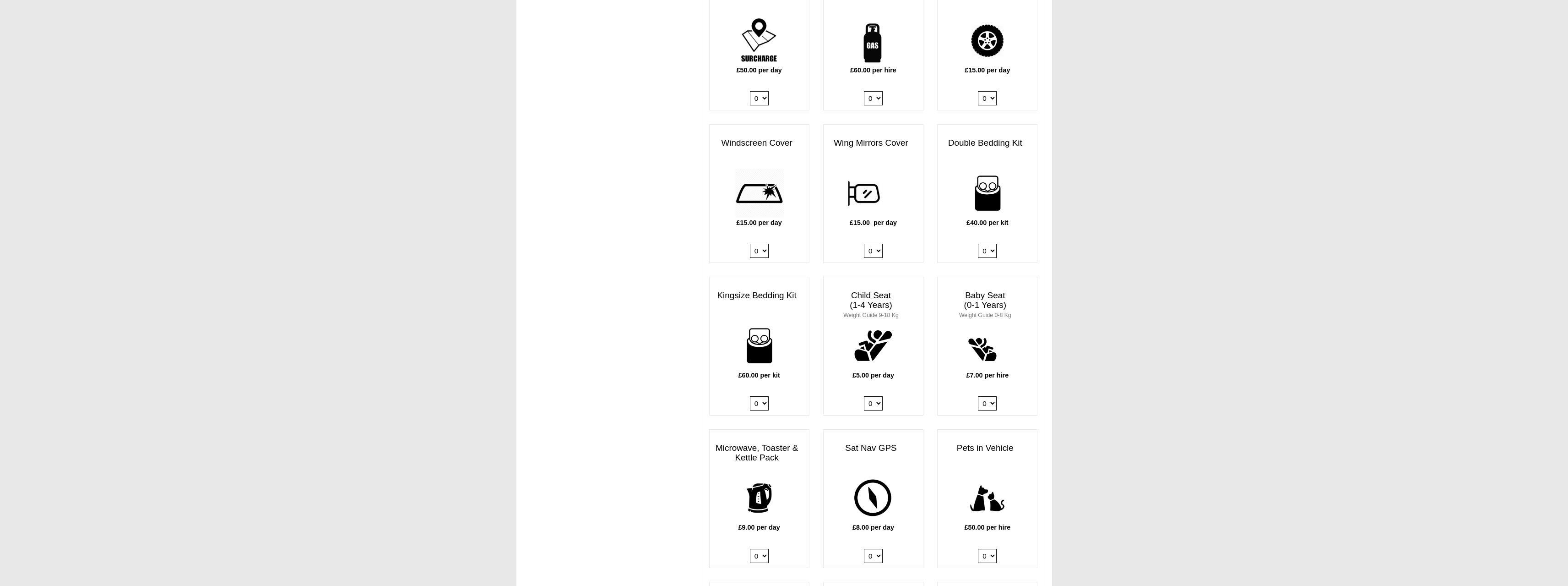
scroll to position [698, 0]
click at [1175, 245] on body "[DATE] ------- 2026 ------- Sorry, you dont qualify :( CENTRAL RESERVATIONS FOR…" at bounding box center [784, 277] width 1568 height 1951
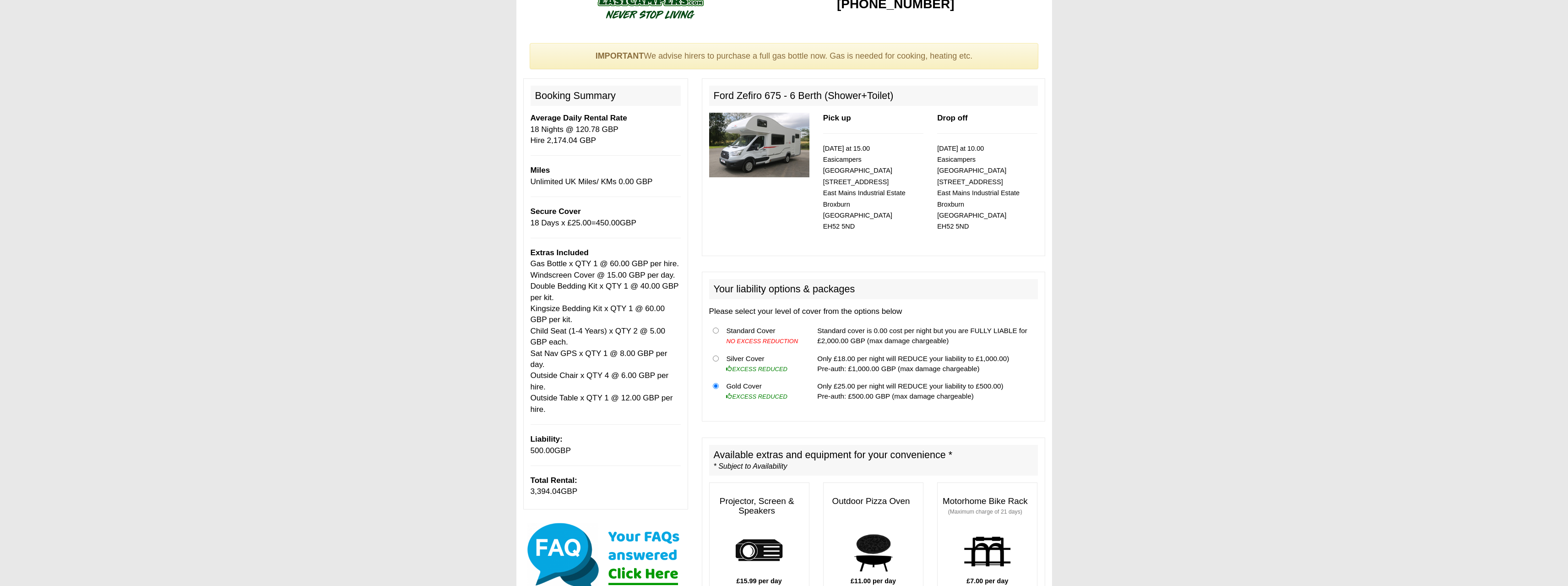
scroll to position [11, 0]
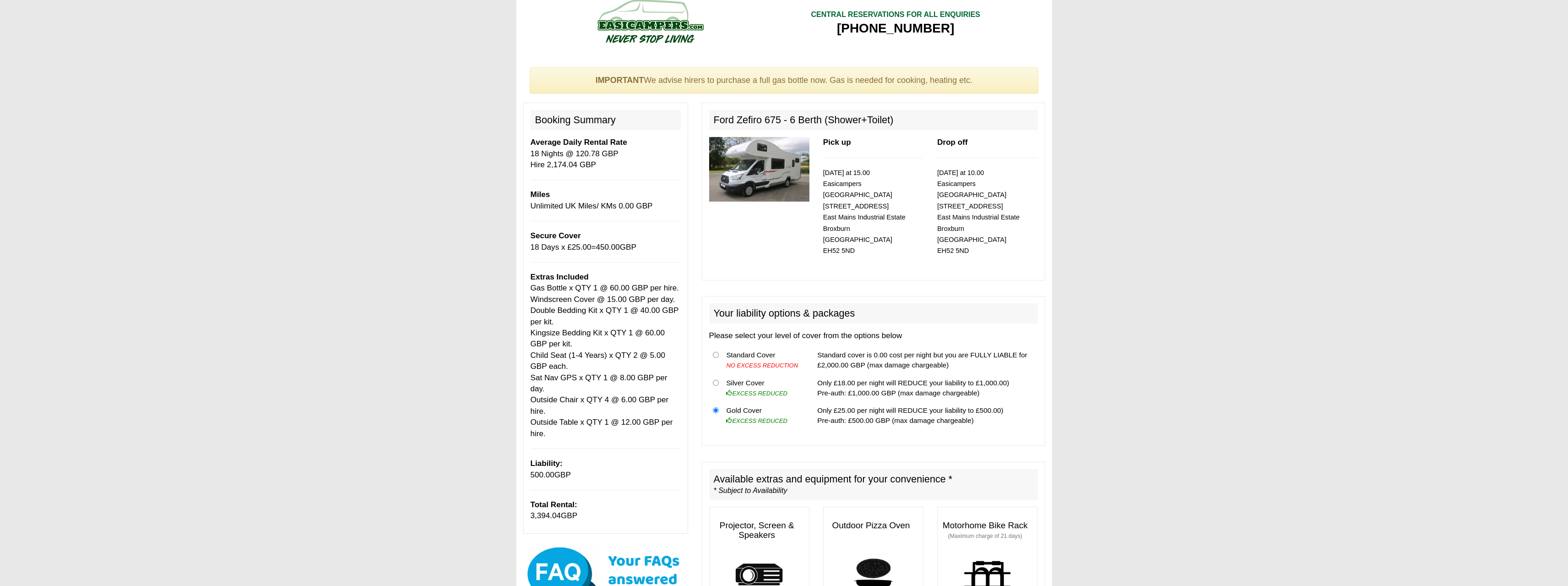
click at [539, 511] on span "3,394.04" at bounding box center [546, 516] width 31 height 9
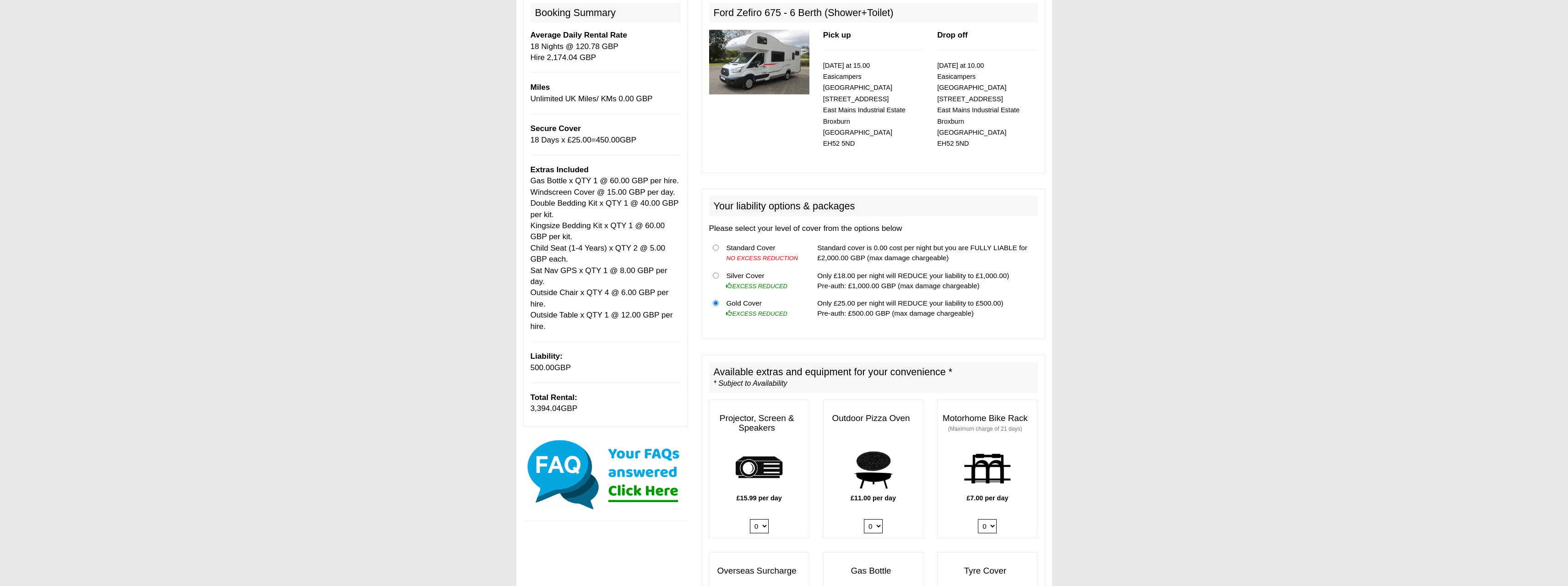
scroll to position [0, 0]
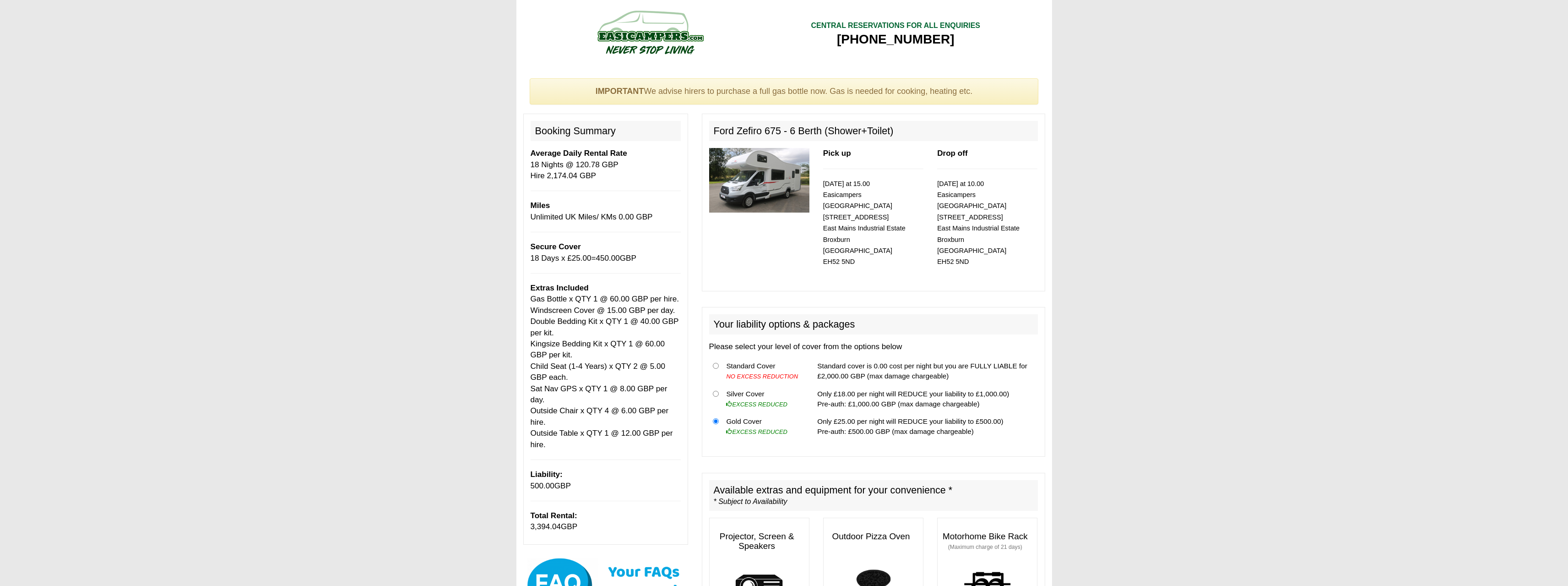
click at [776, 172] on img at bounding box center [759, 180] width 100 height 65
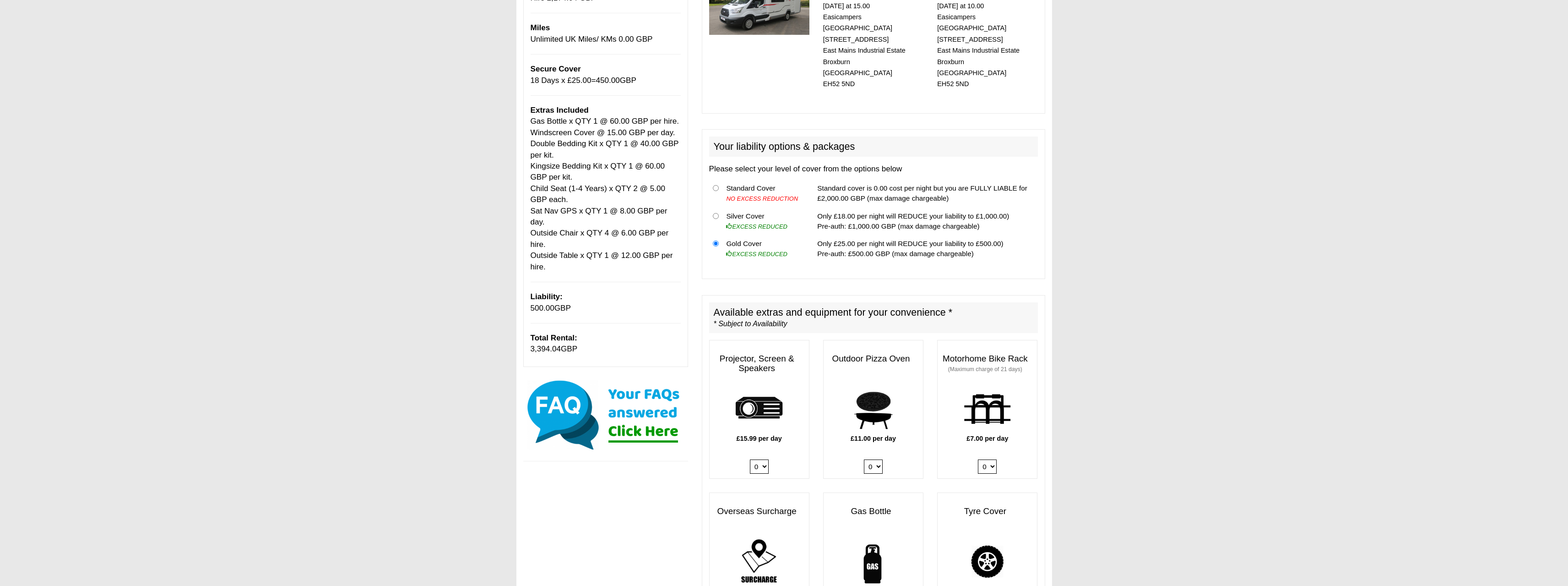
scroll to position [184, 0]
